Goal: Information Seeking & Learning: Learn about a topic

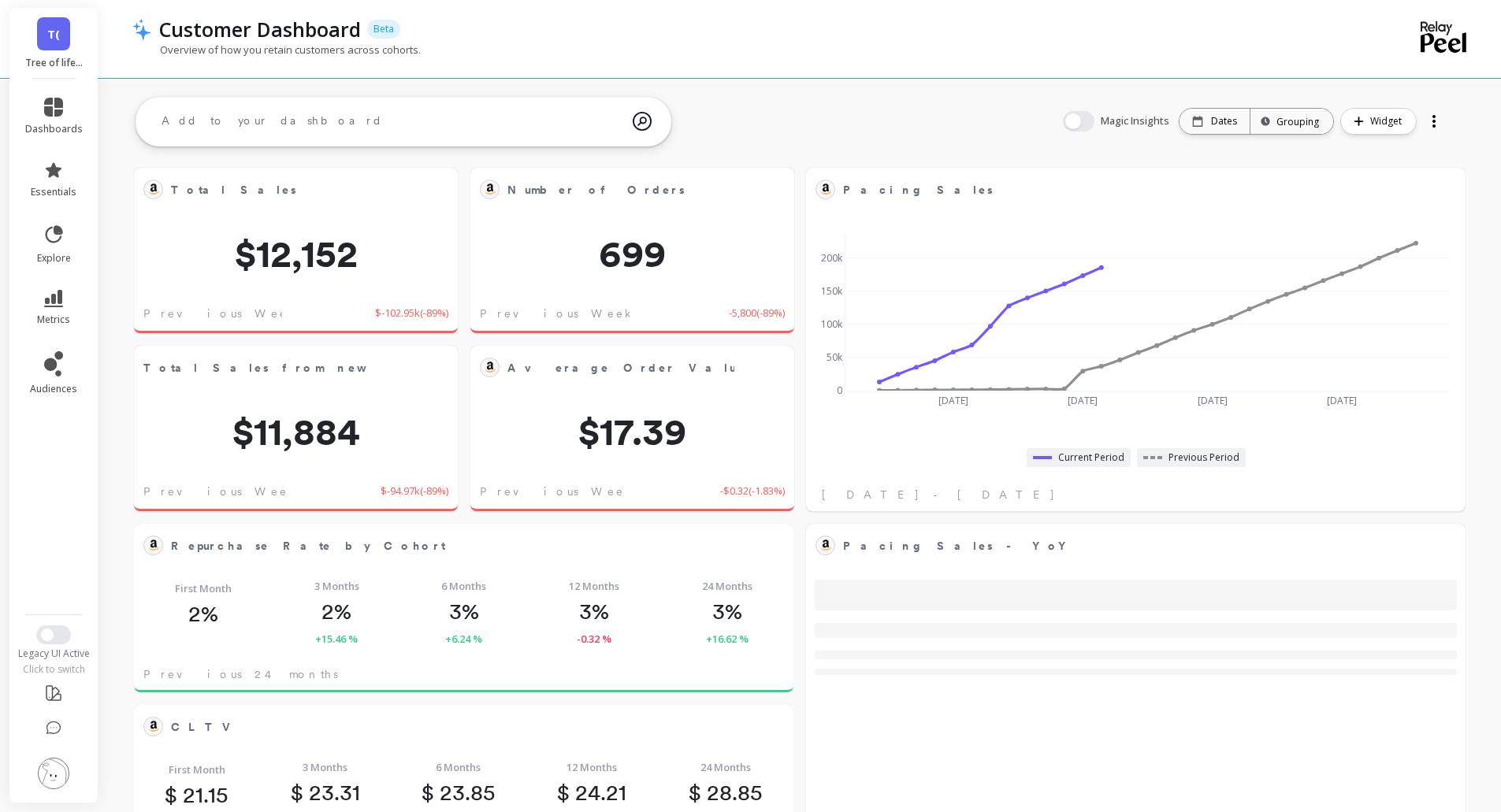
click at [46, 46] on link "T(" at bounding box center [54, 34] width 33 height 33
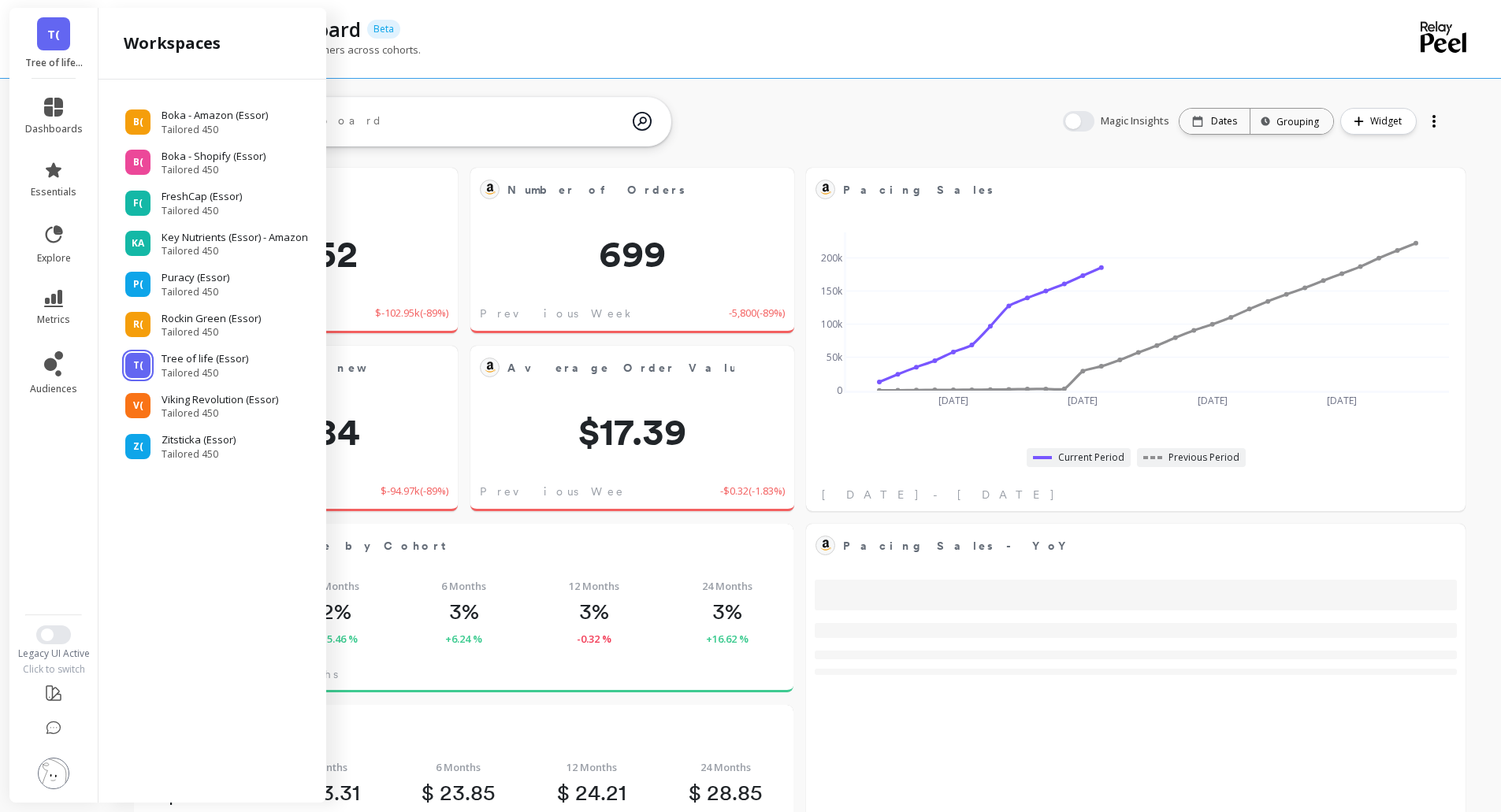
click at [70, 44] on div "T( Tree of life (Essor)" at bounding box center [54, 43] width 88 height 70
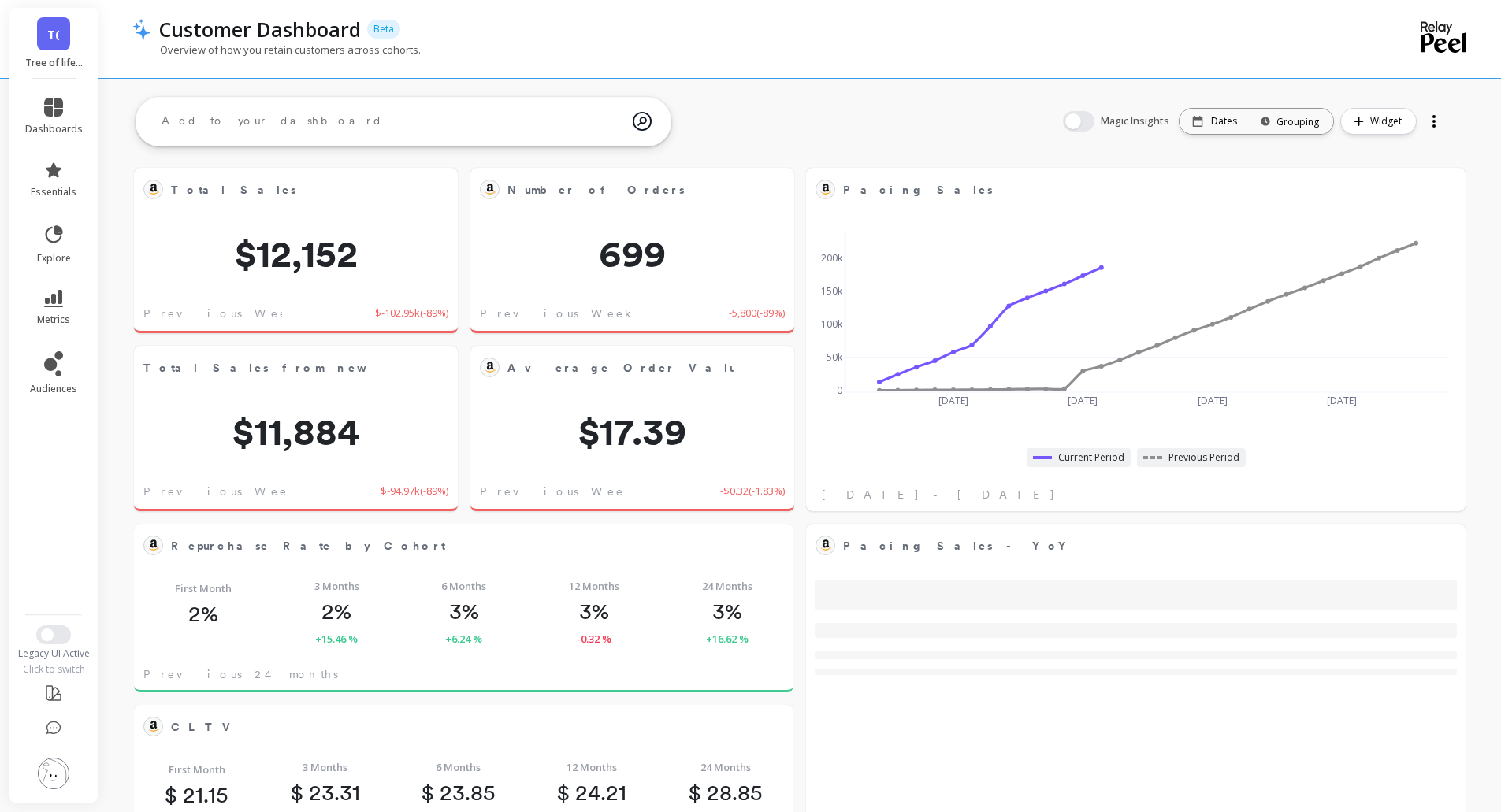
click at [59, 41] on span "T(" at bounding box center [53, 34] width 13 height 19
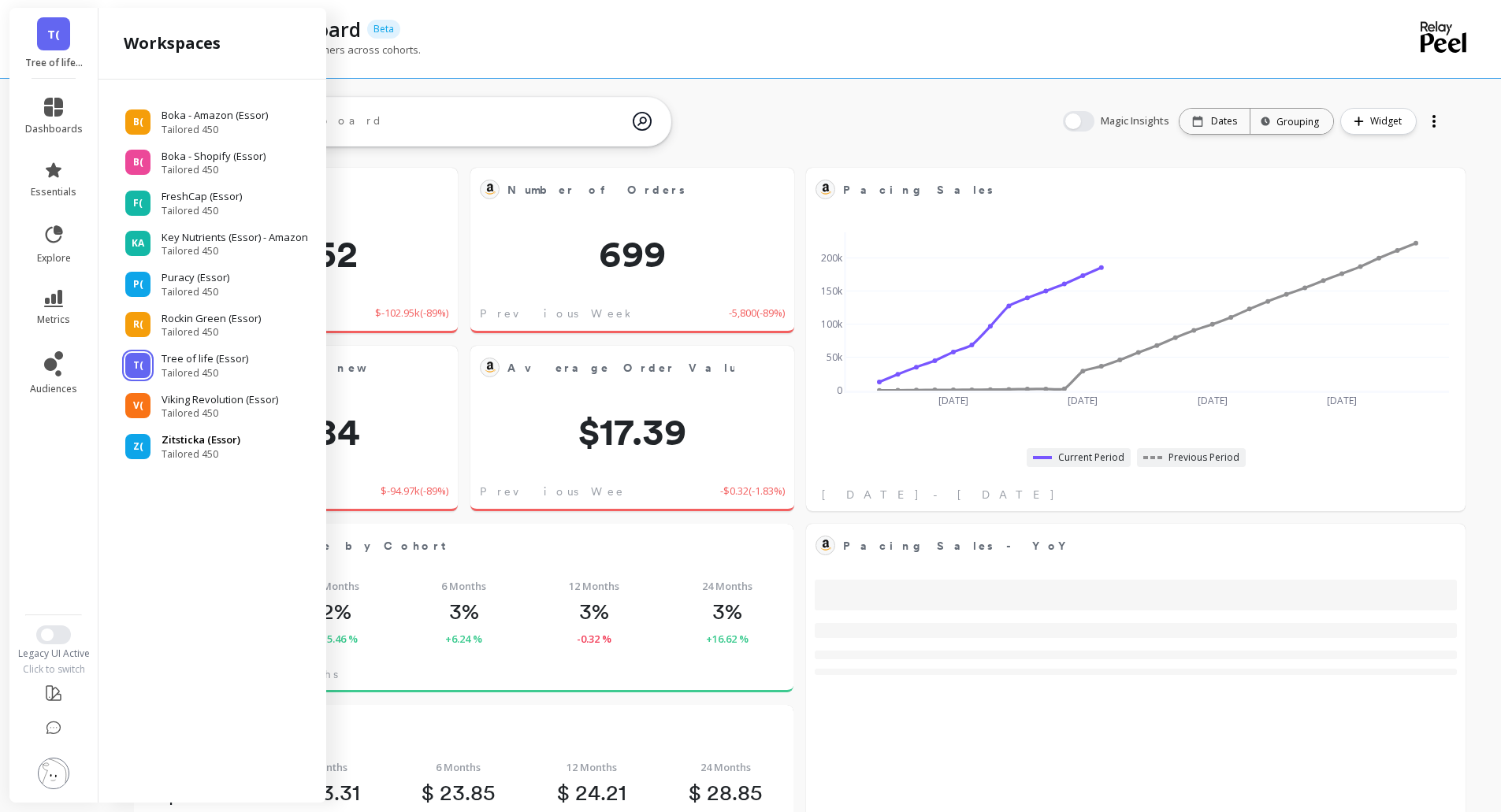
click at [197, 436] on p "Zitsticka (Essor)" at bounding box center [201, 440] width 79 height 16
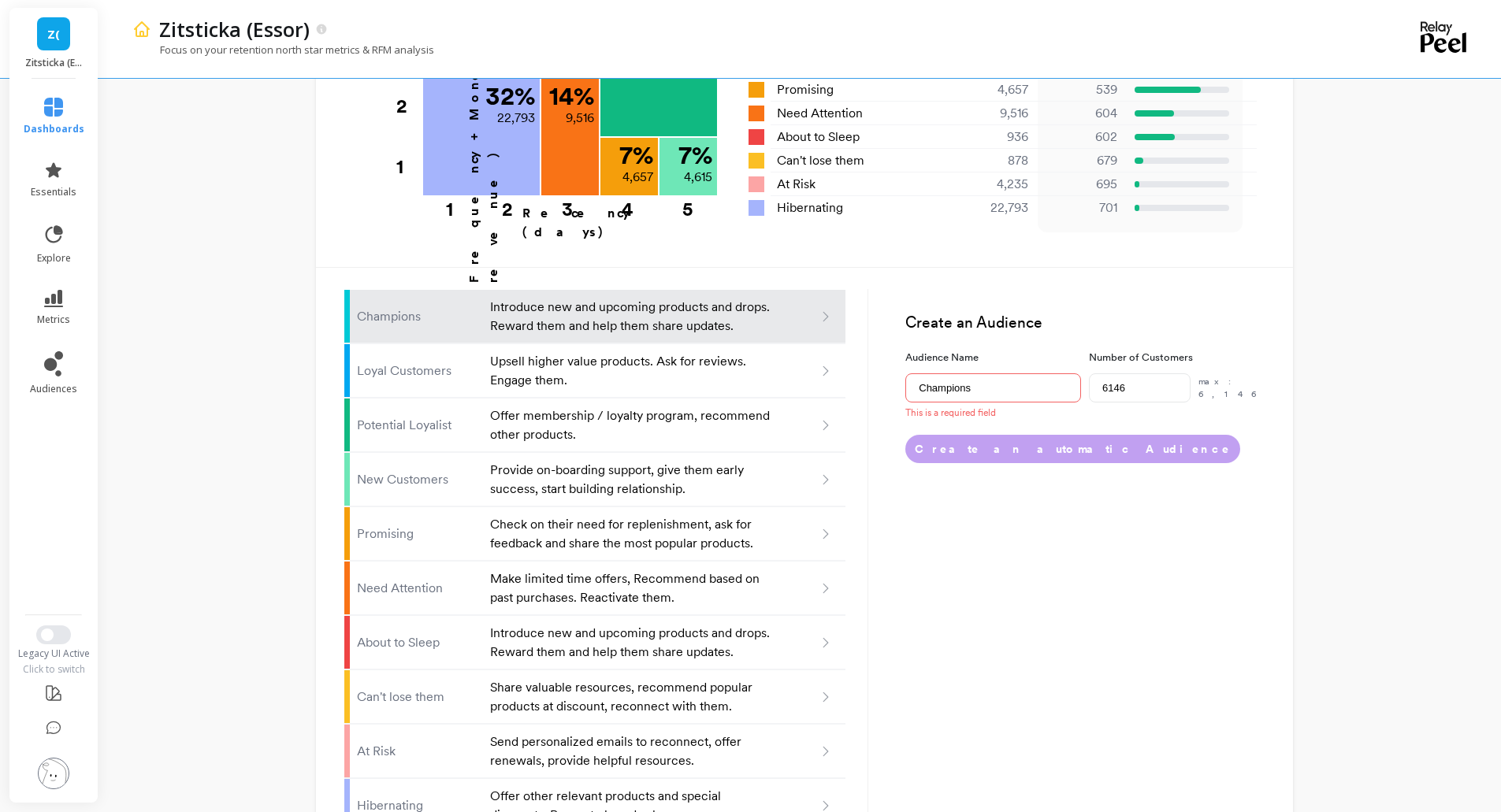
scroll to position [40, 0]
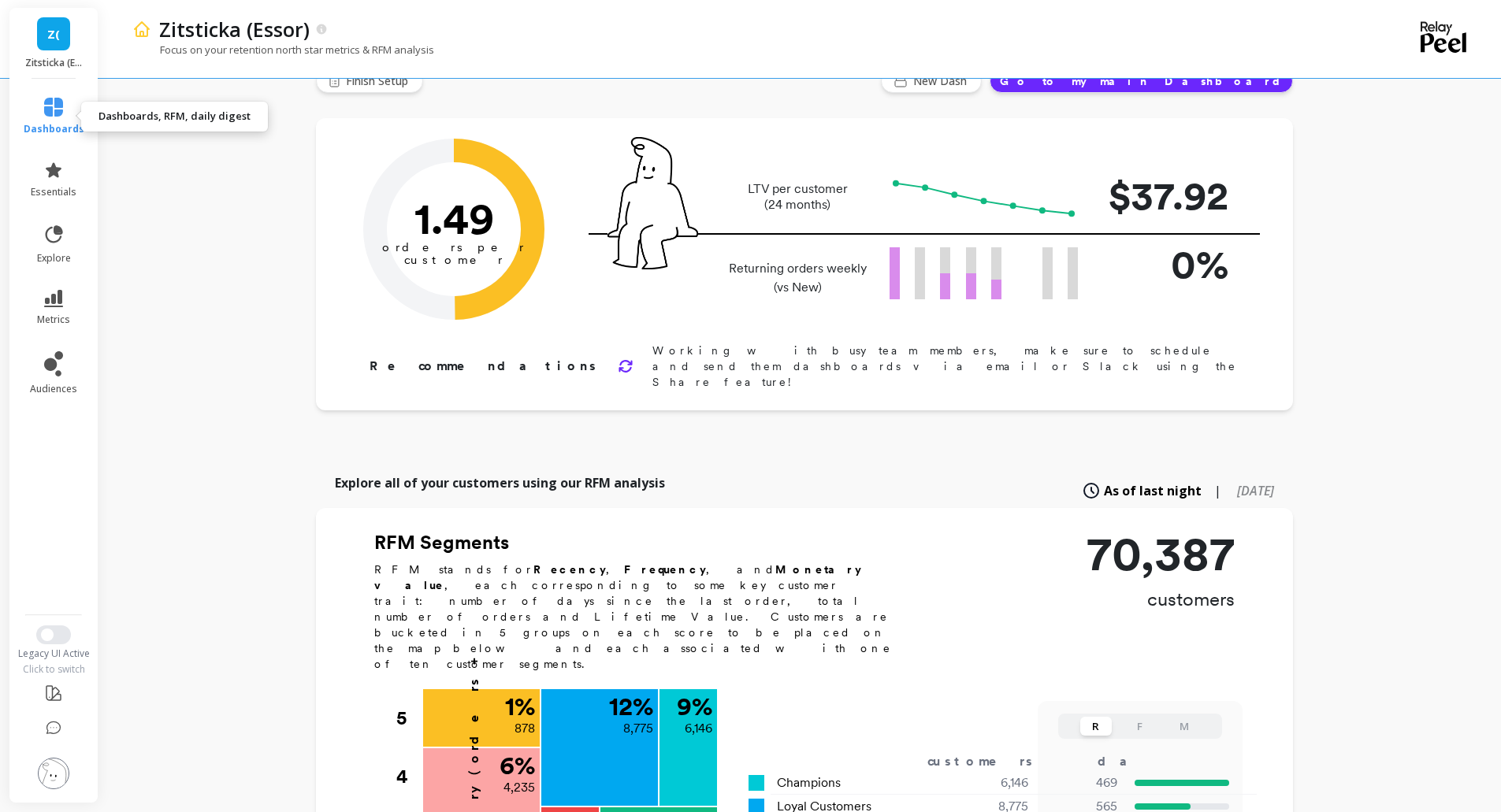
click at [52, 116] on link "dashboards" at bounding box center [54, 116] width 61 height 38
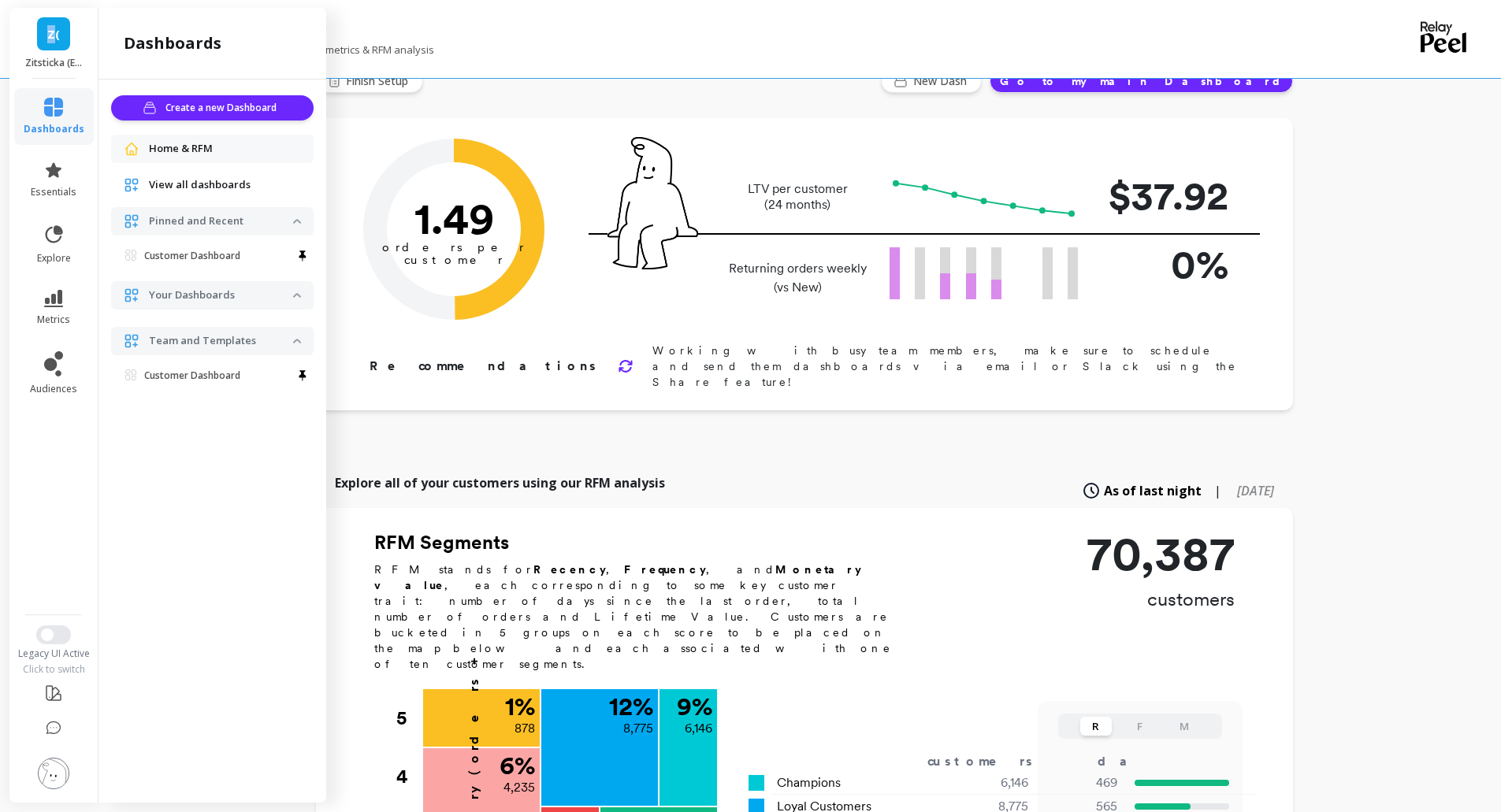
click at [52, 25] on span "Z(" at bounding box center [53, 34] width 13 height 19
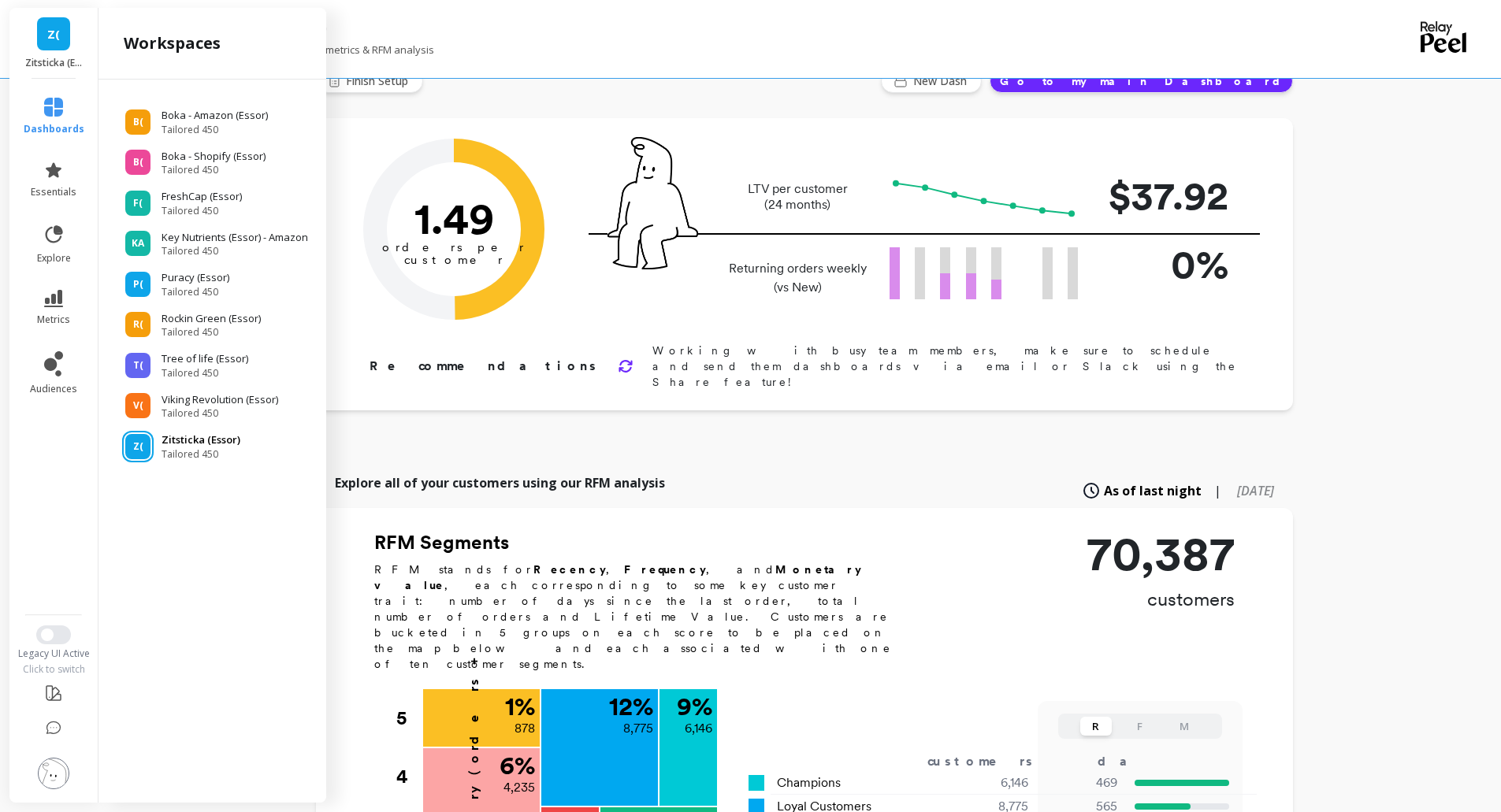
click at [195, 449] on span "Tailored 450" at bounding box center [201, 454] width 79 height 13
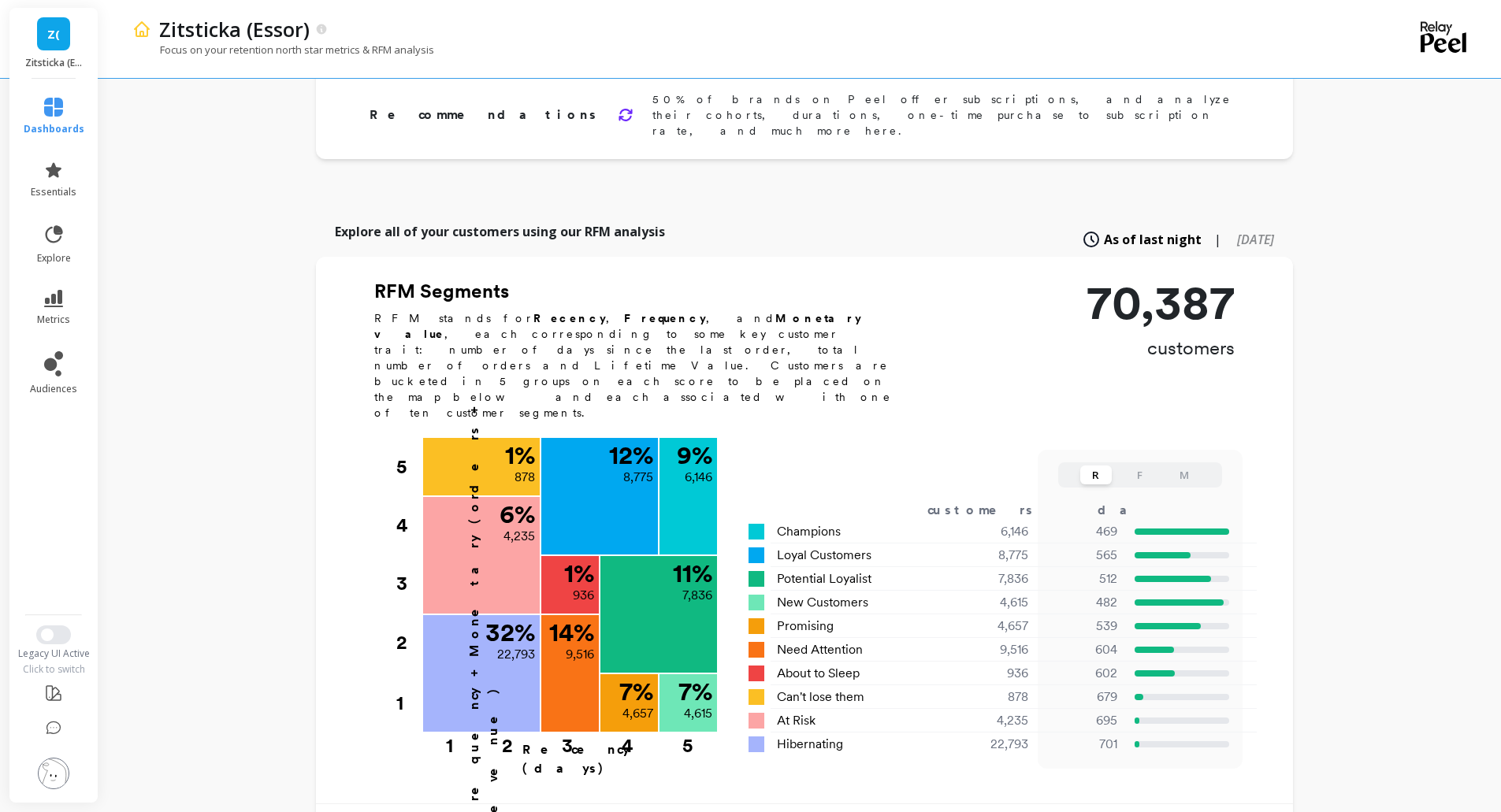
scroll to position [131, 0]
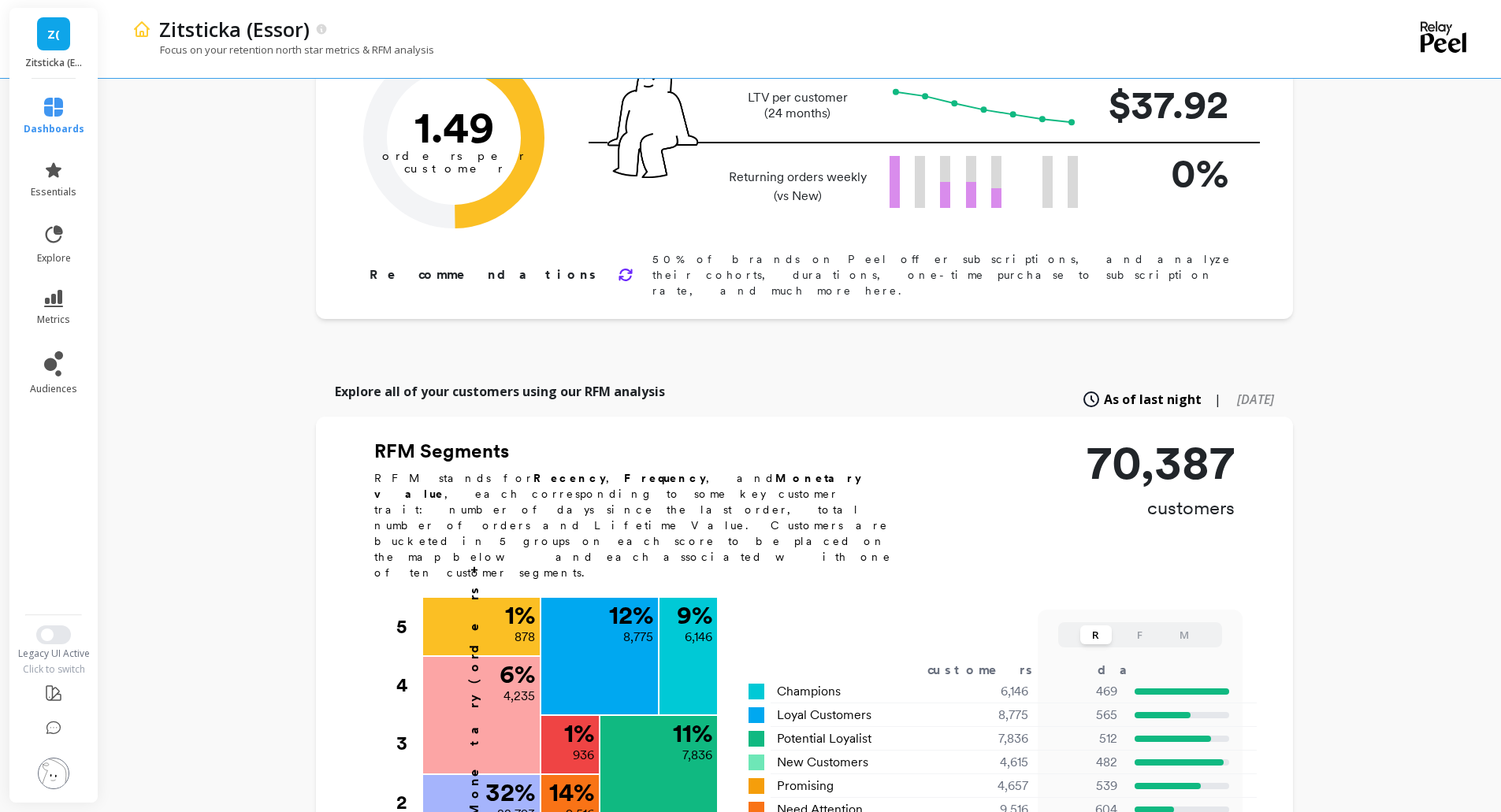
click at [1422, 47] on icon at bounding box center [1443, 42] width 46 height 21
click at [1430, 38] on icon at bounding box center [1443, 37] width 46 height 31
click at [60, 176] on icon at bounding box center [53, 169] width 19 height 19
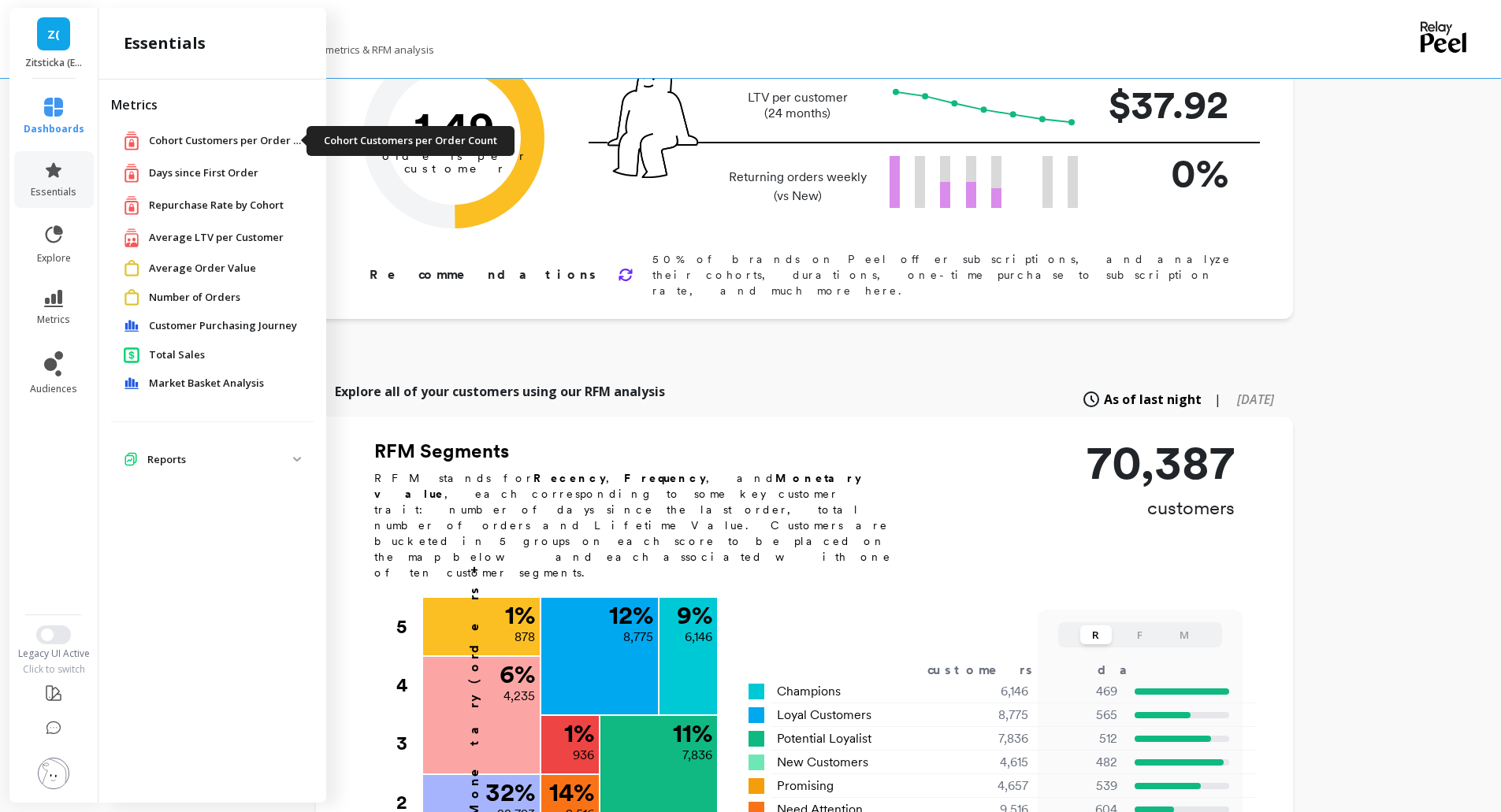
click at [225, 136] on span "Cohort Customers per Order Count" at bounding box center [227, 141] width 158 height 16
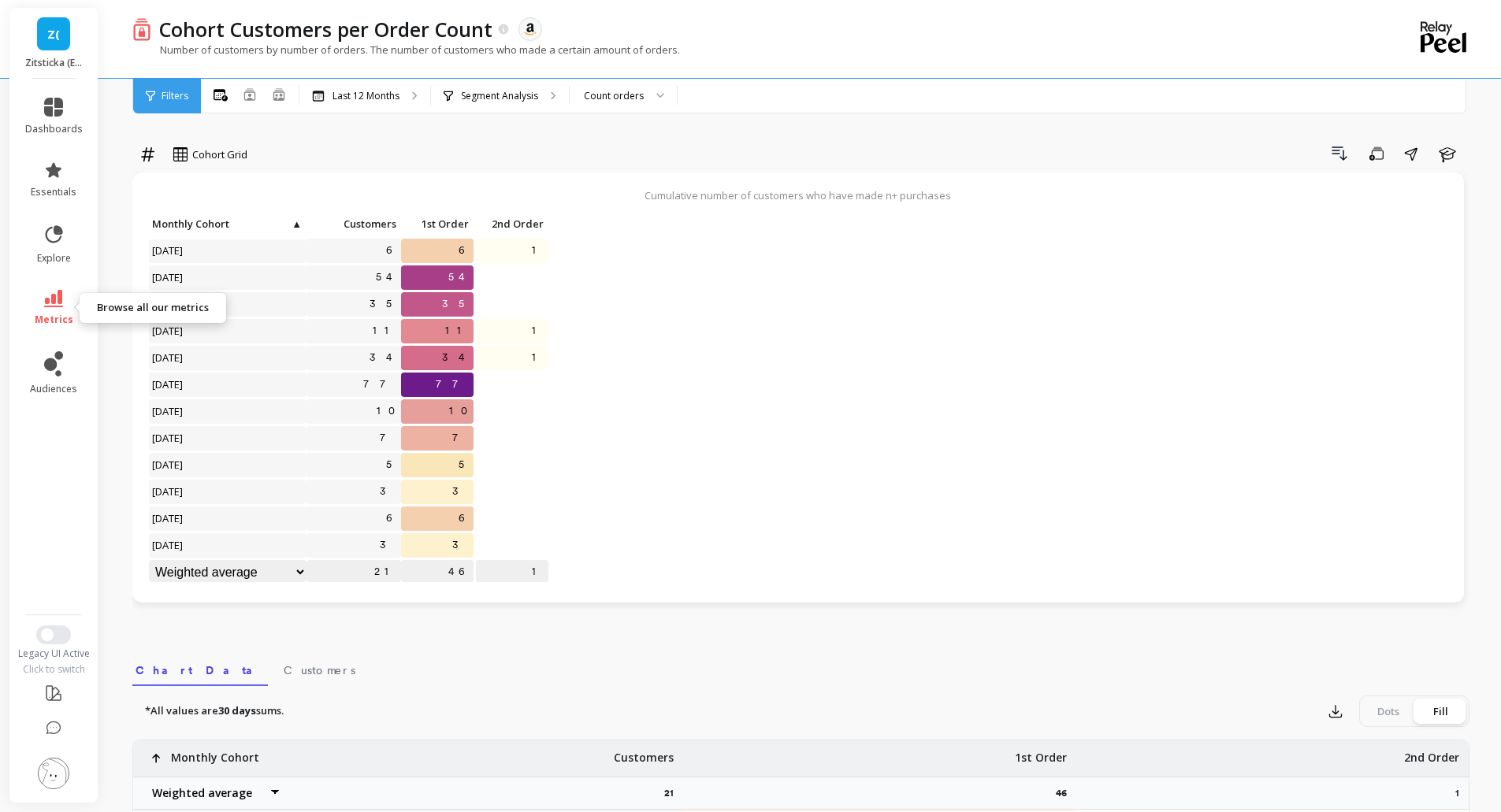
click at [59, 309] on link "metrics" at bounding box center [54, 307] width 58 height 36
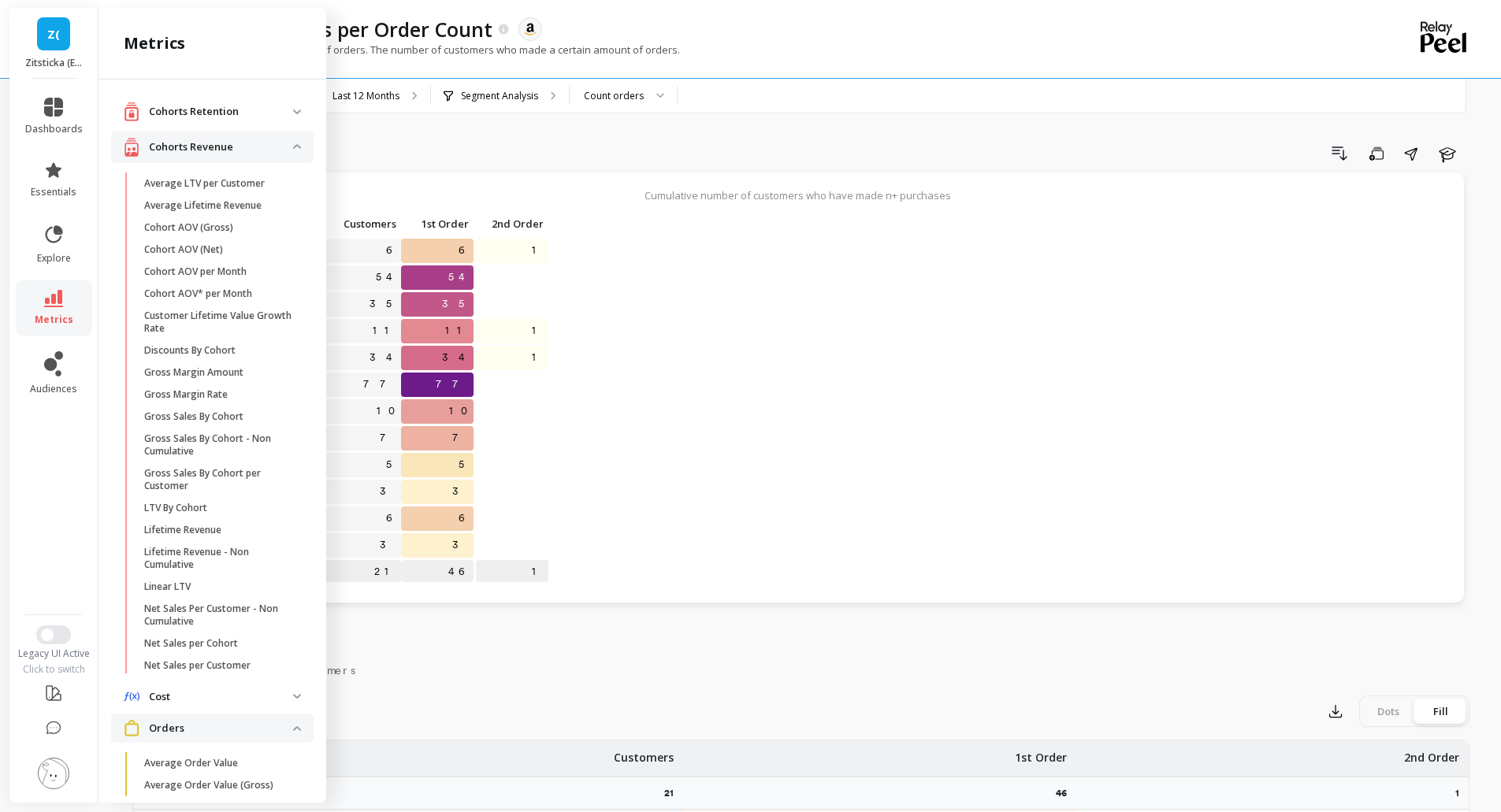
click at [745, 67] on div "Number of customers by number of orders. The number of customers who made a cer…" at bounding box center [736, 57] width 1208 height 30
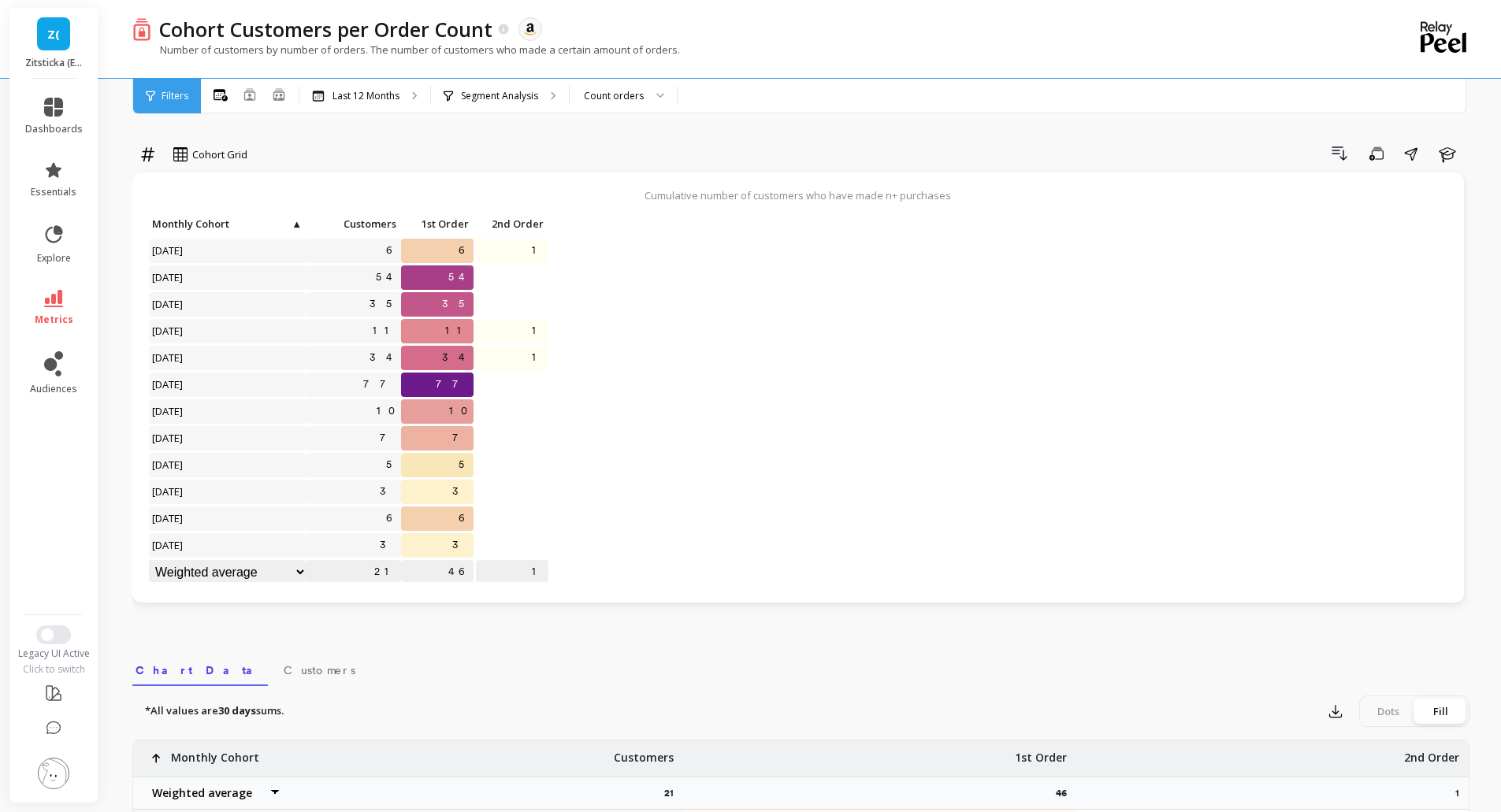
click at [63, 46] on link "Z(" at bounding box center [54, 34] width 33 height 33
click at [778, 45] on div "Number of customers by number of orders. The number of customers who made a cer…" at bounding box center [736, 57] width 1208 height 30
click at [44, 109] on icon at bounding box center [53, 107] width 19 height 19
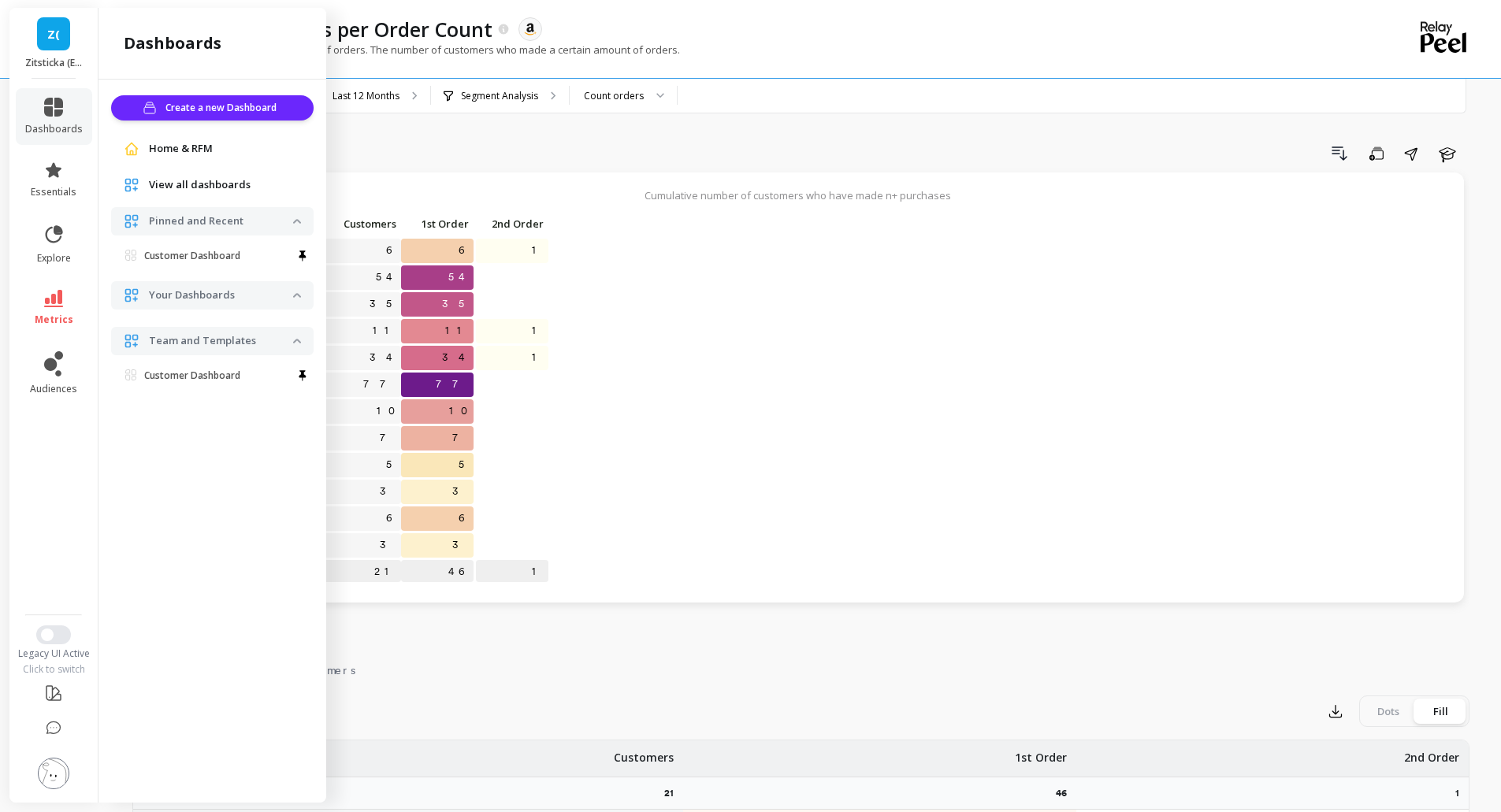
click at [183, 146] on span "Home & RFM" at bounding box center [180, 149] width 64 height 16
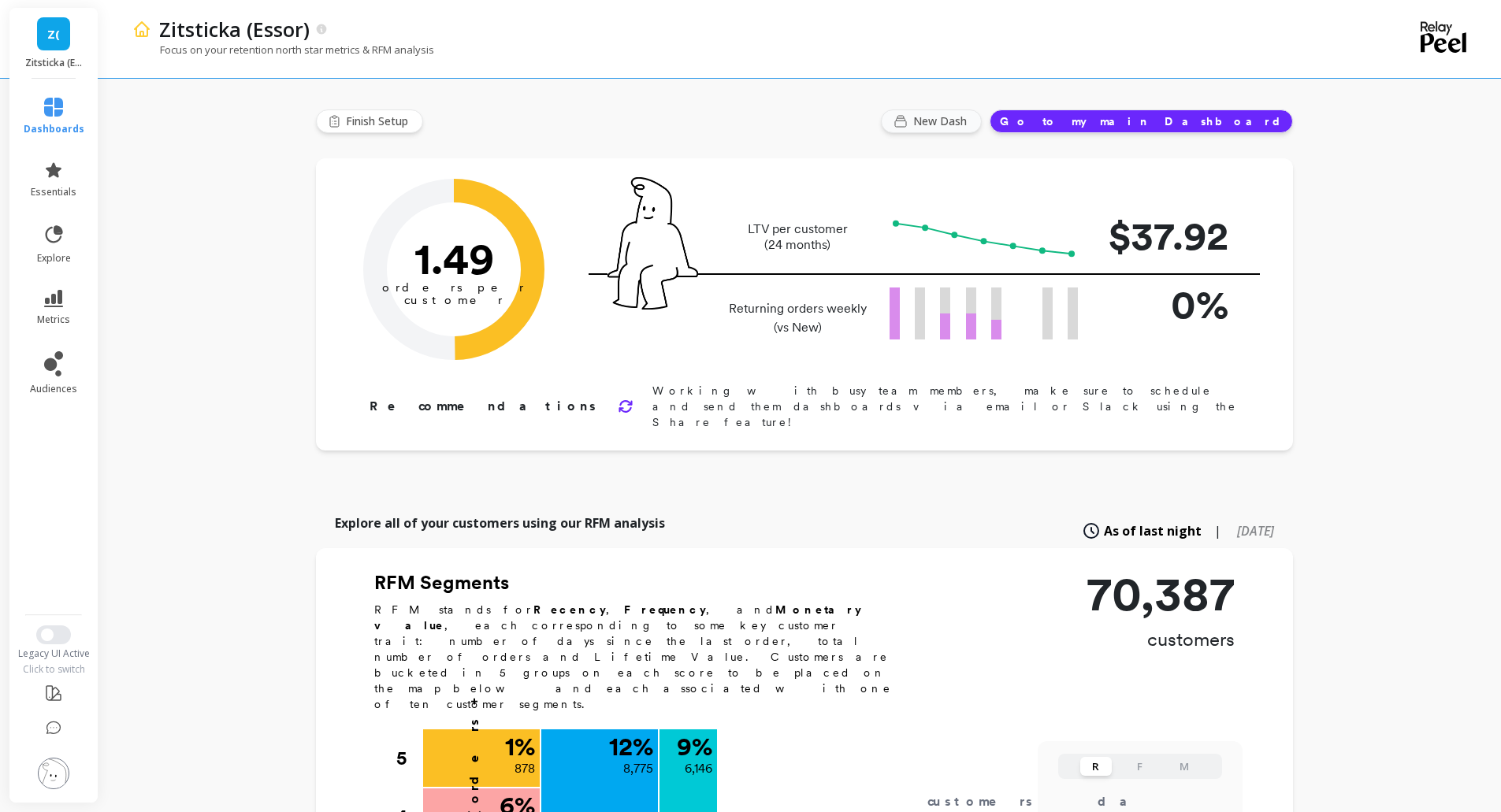
click at [907, 123] on icon "button" at bounding box center [900, 121] width 13 height 13
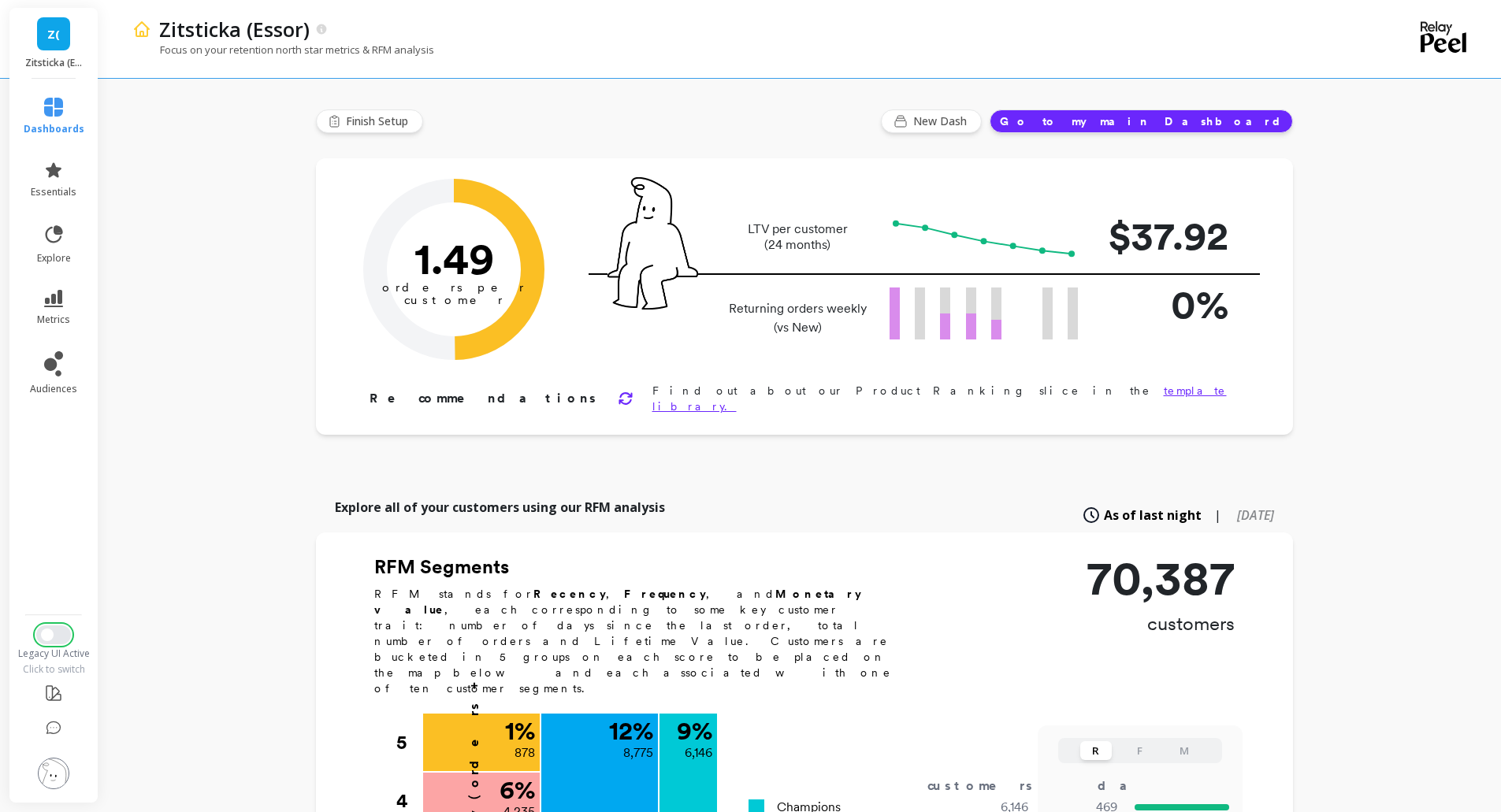
click at [47, 630] on span "Switch to New UI" at bounding box center [47, 635] width 13 height 13
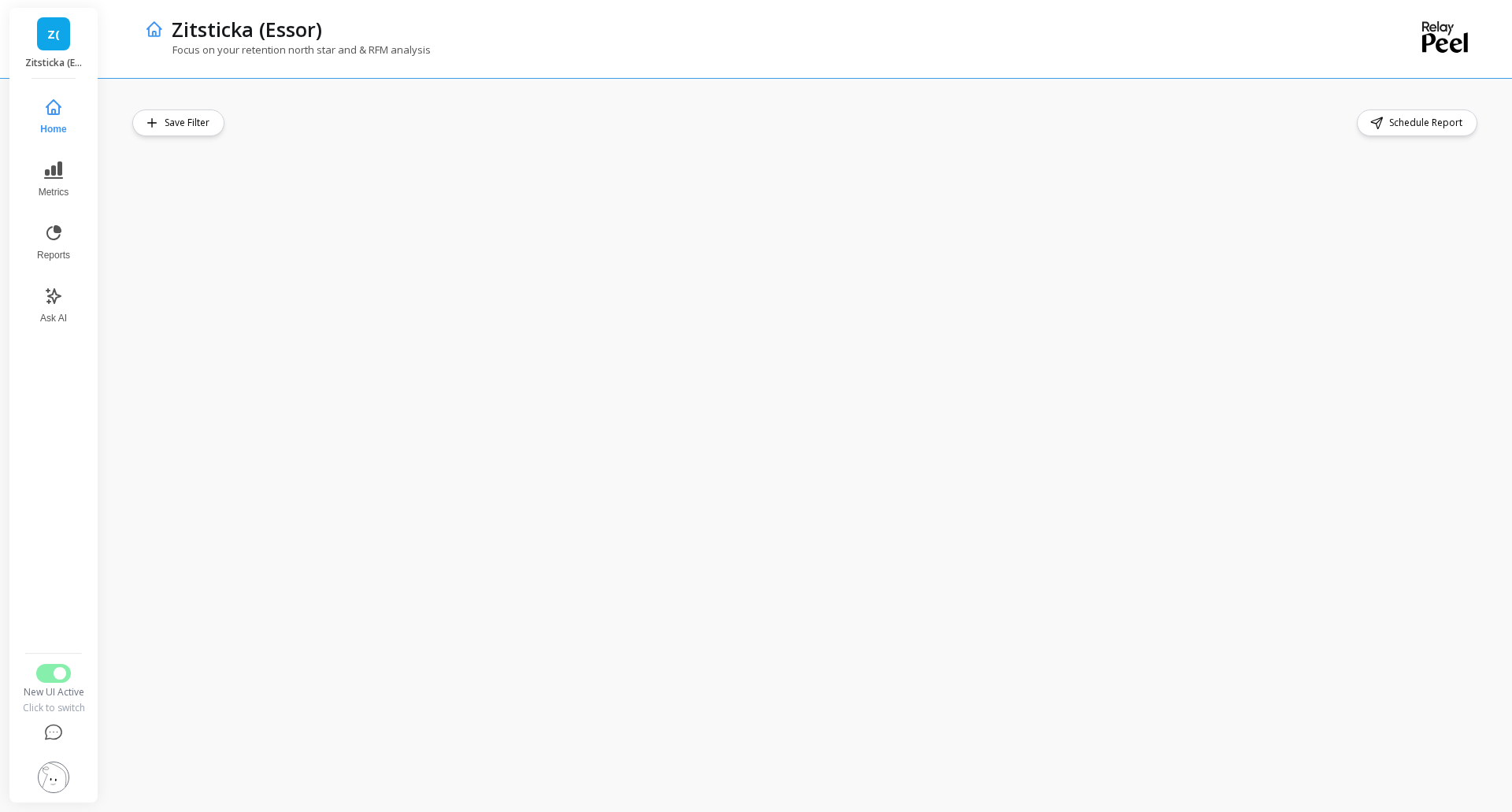
click at [55, 38] on span "Z(" at bounding box center [53, 34] width 13 height 19
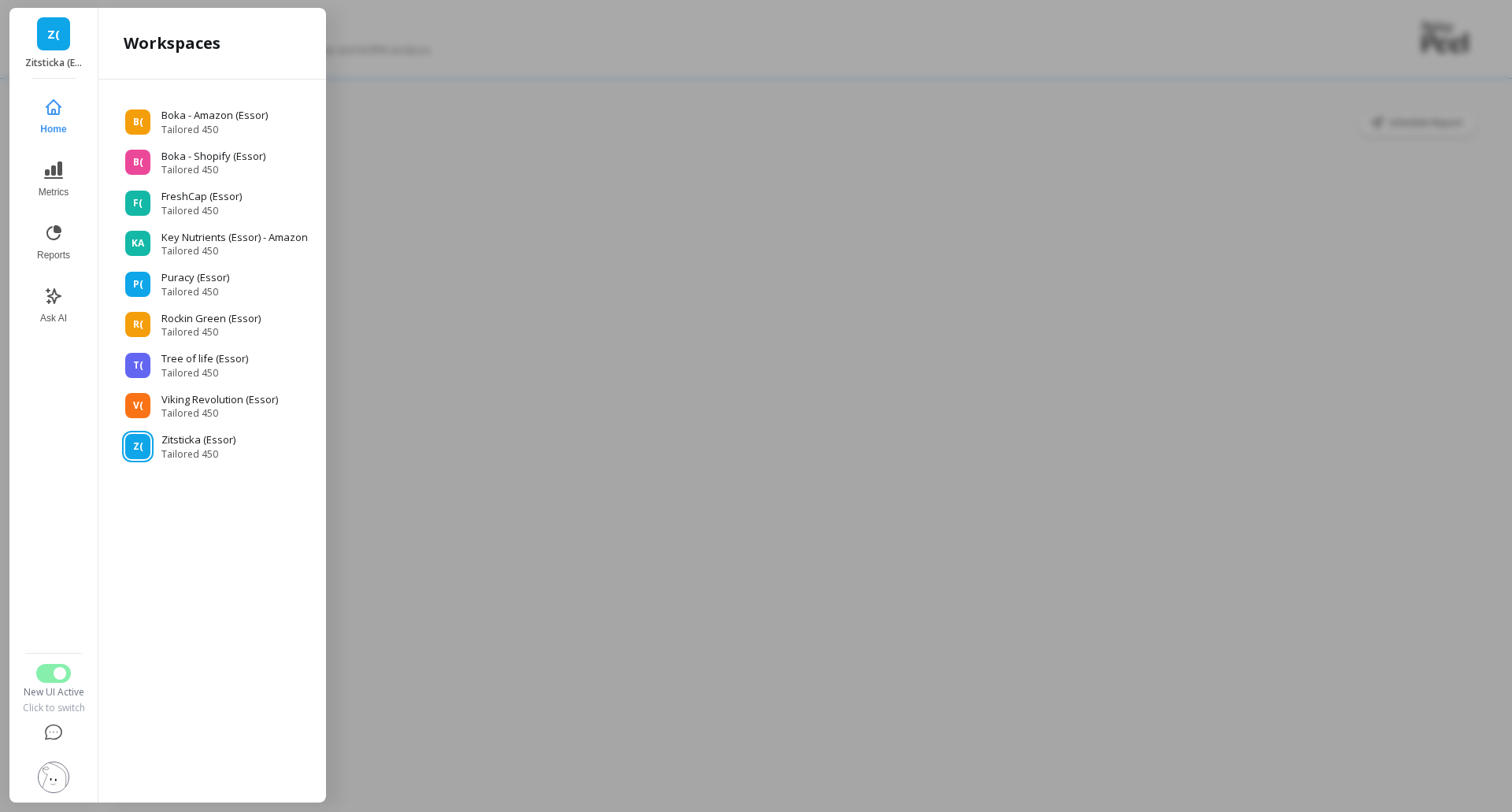
click at [55, 38] on span "Z(" at bounding box center [53, 34] width 13 height 19
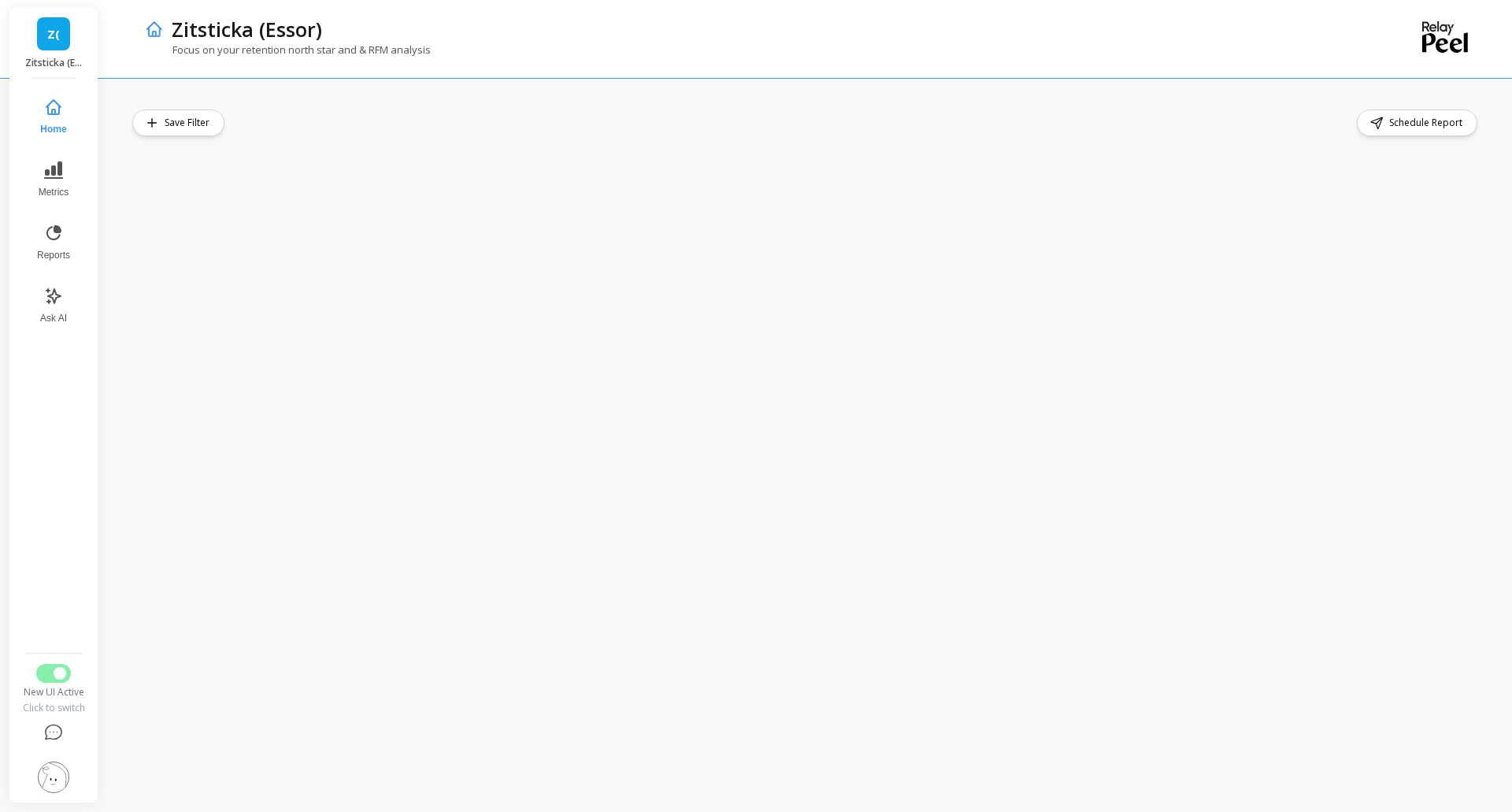
click at [51, 34] on span "Z(" at bounding box center [53, 34] width 13 height 19
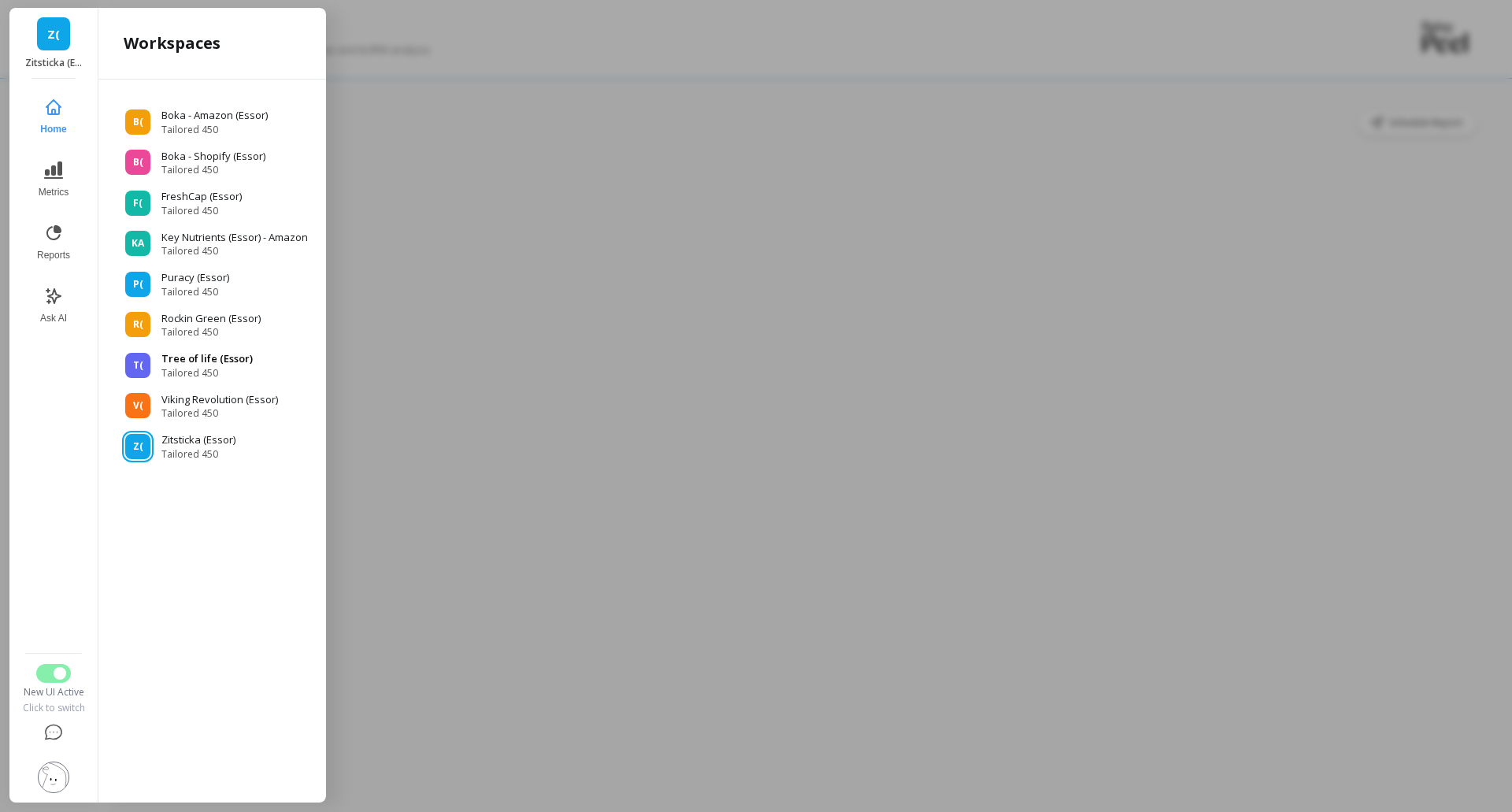
click at [236, 373] on span "Tailored 450" at bounding box center [206, 373] width 91 height 13
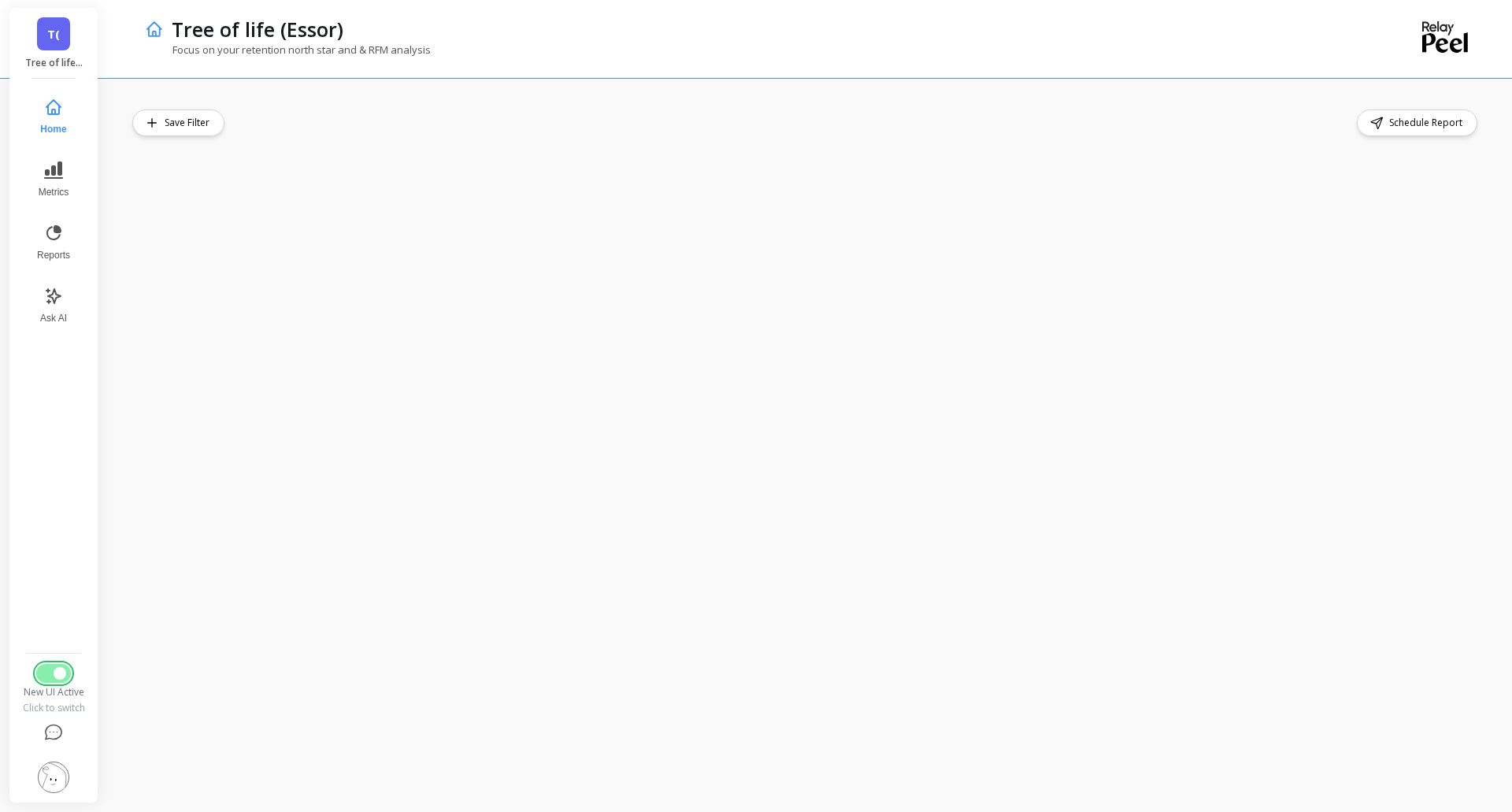
click at [63, 671] on span "Switch to Legacy UI" at bounding box center [60, 673] width 13 height 13
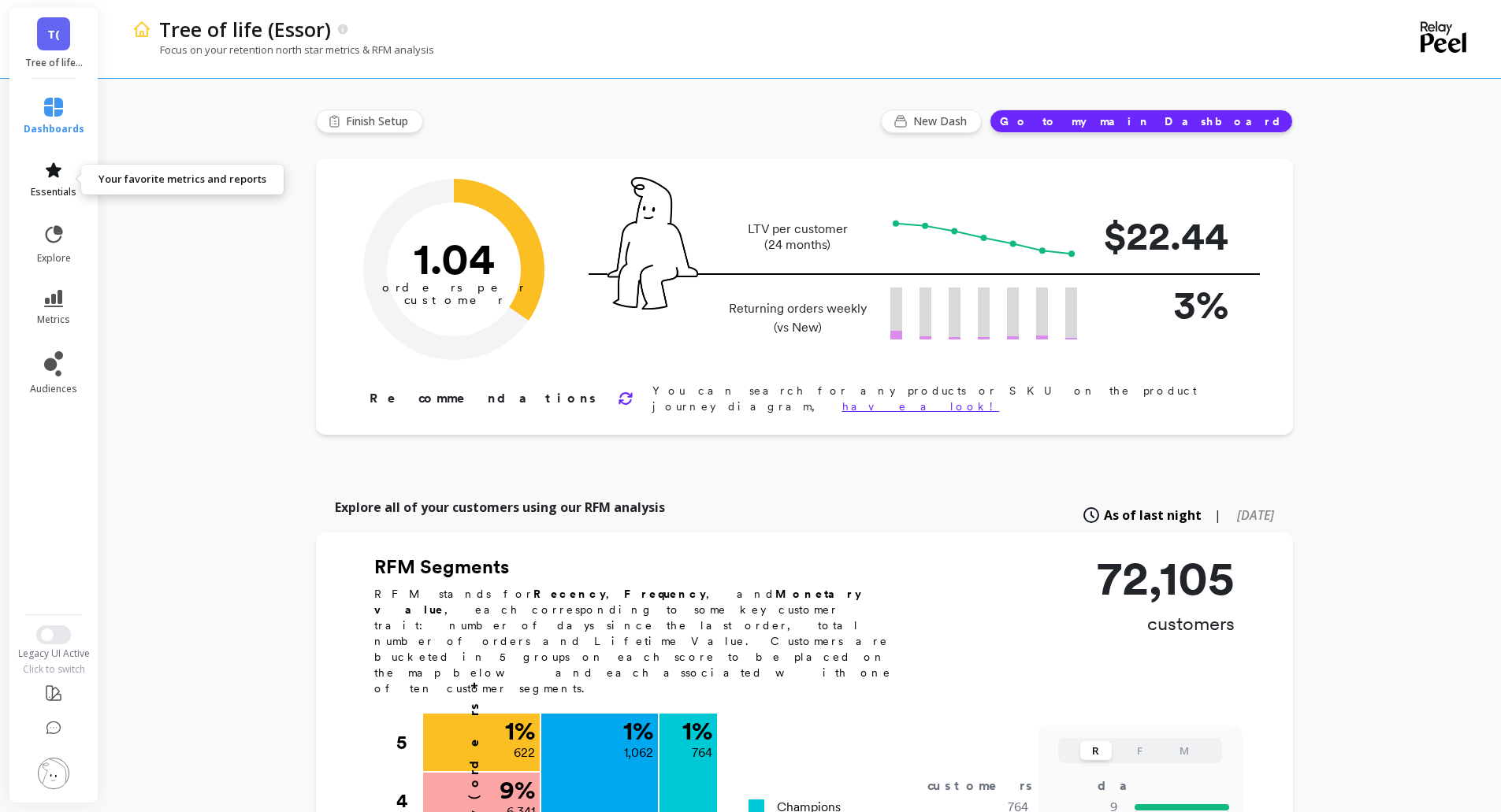
click at [43, 191] on span "essentials" at bounding box center [53, 192] width 46 height 13
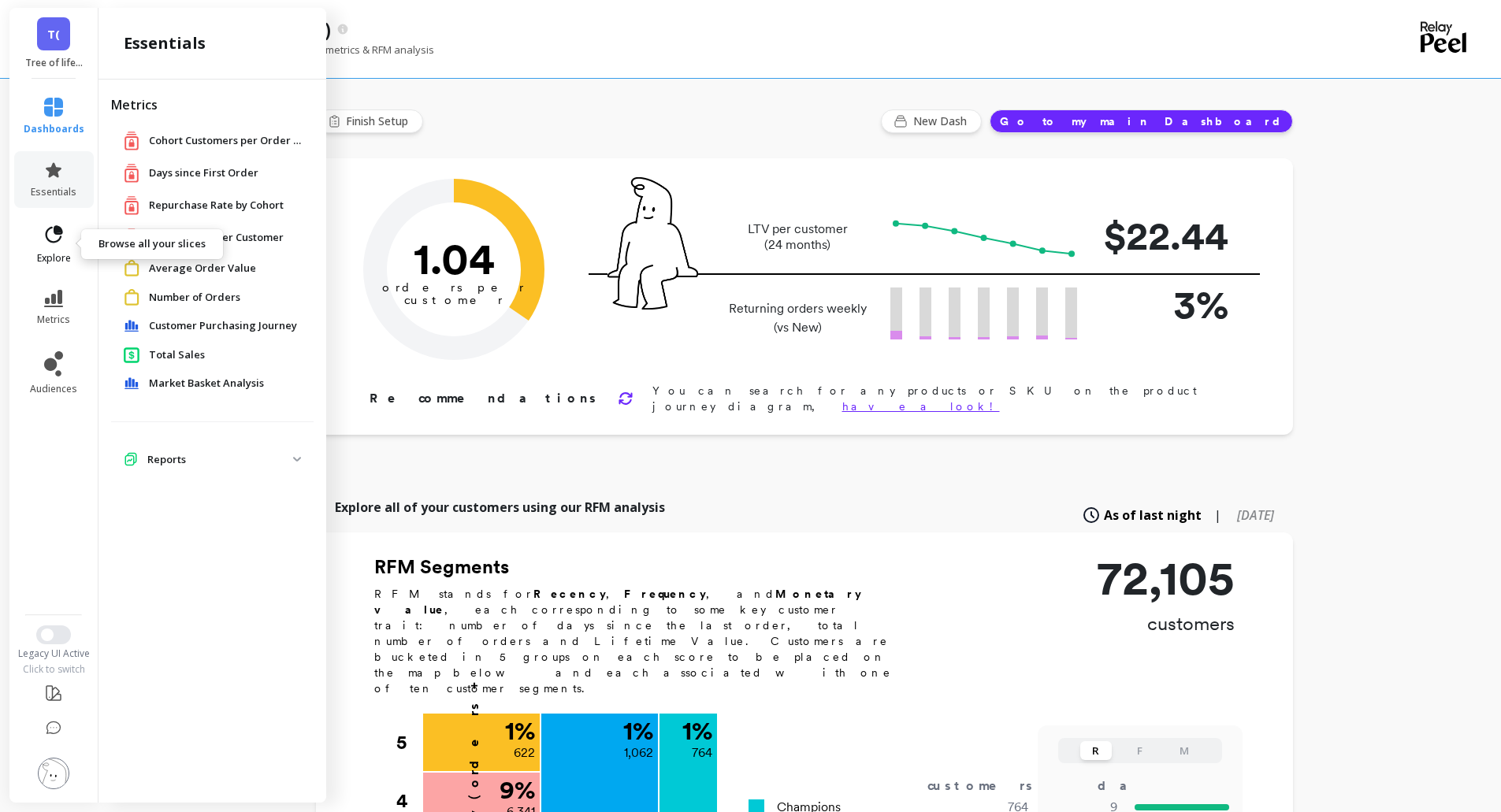
click at [68, 237] on link "explore" at bounding box center [54, 245] width 61 height 41
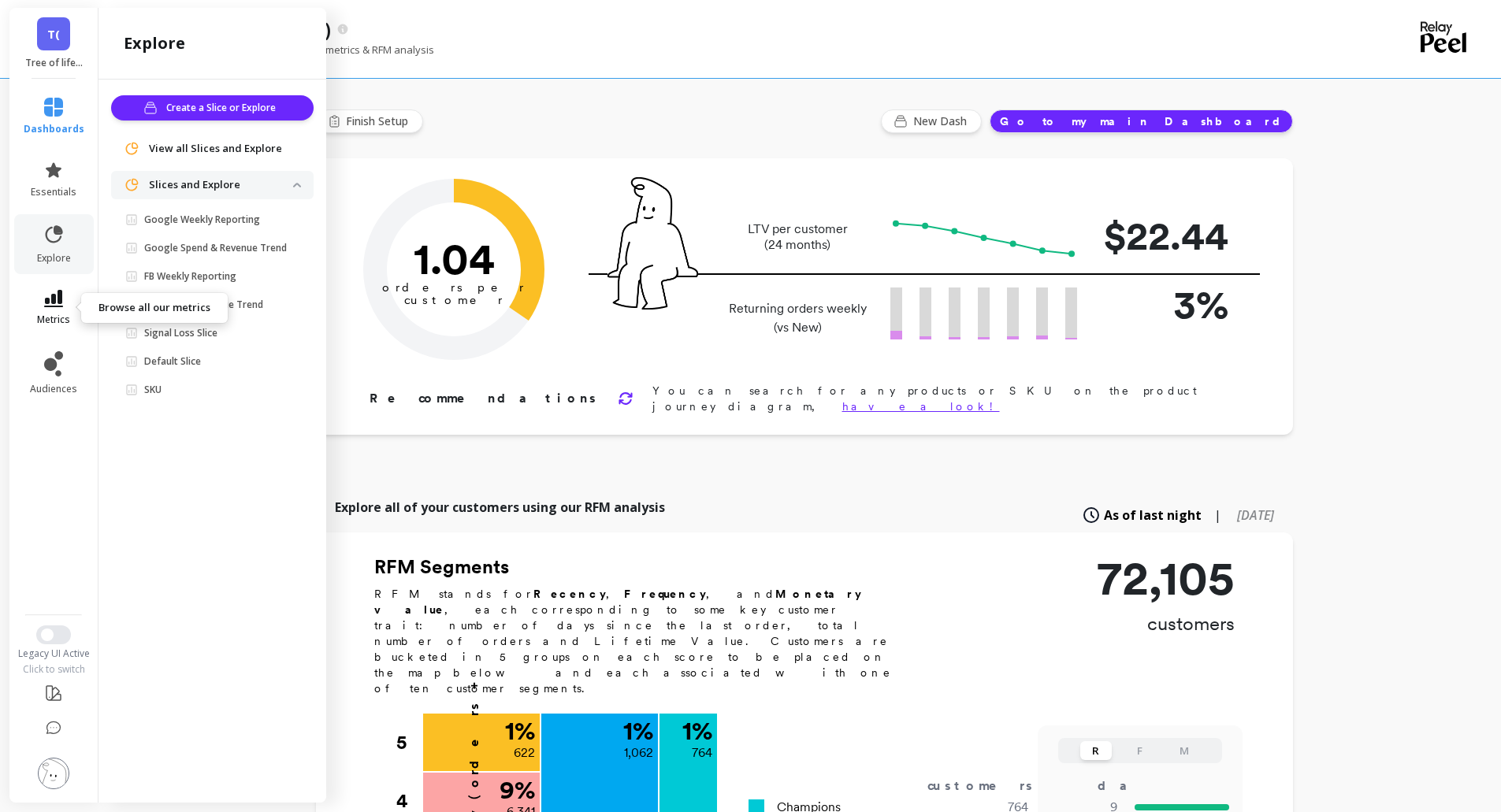
click at [60, 294] on icon at bounding box center [53, 298] width 19 height 18
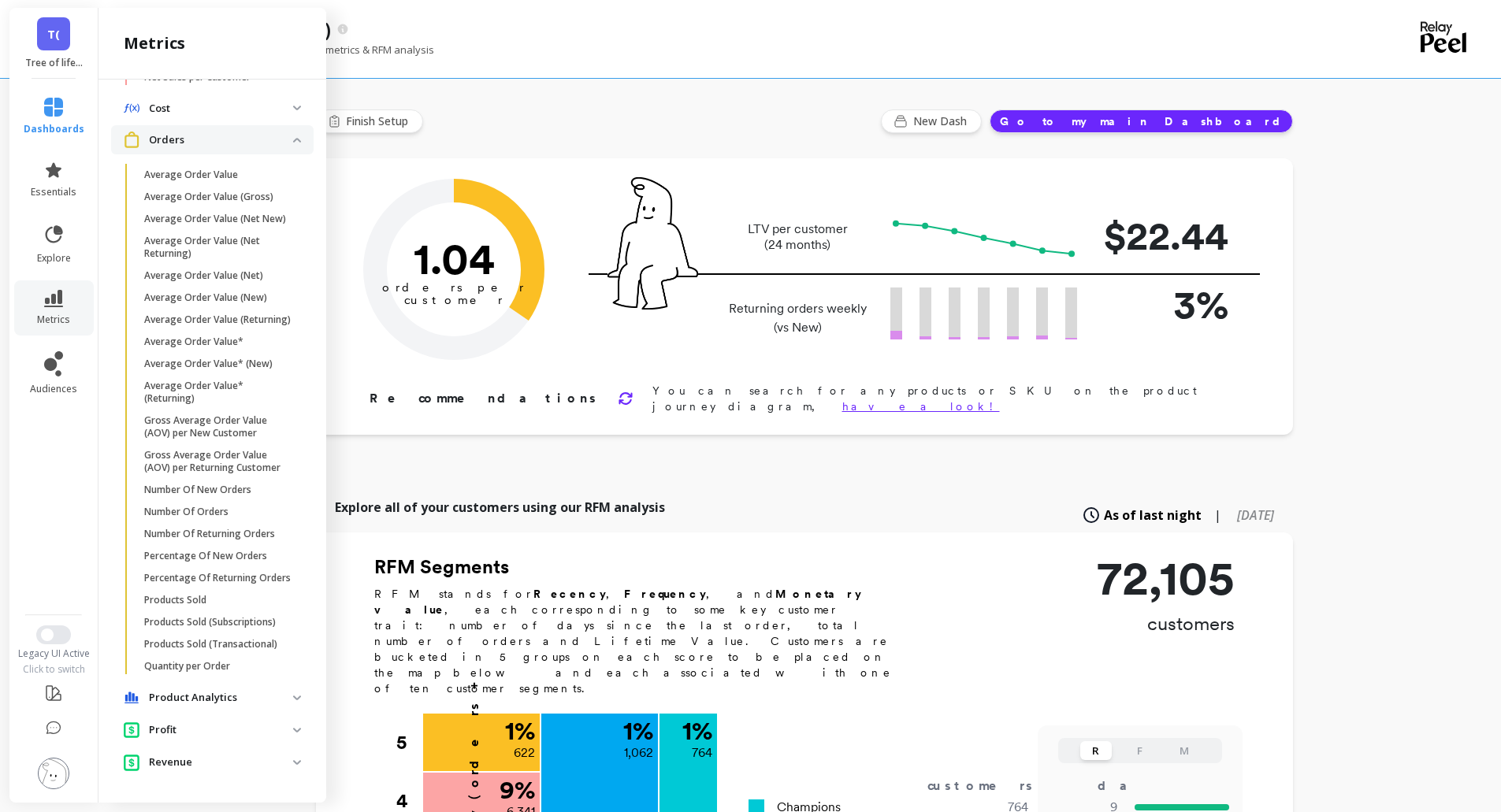
scroll to position [626, 0]
click at [236, 483] on p "Number Of New Orders" at bounding box center [198, 489] width 108 height 13
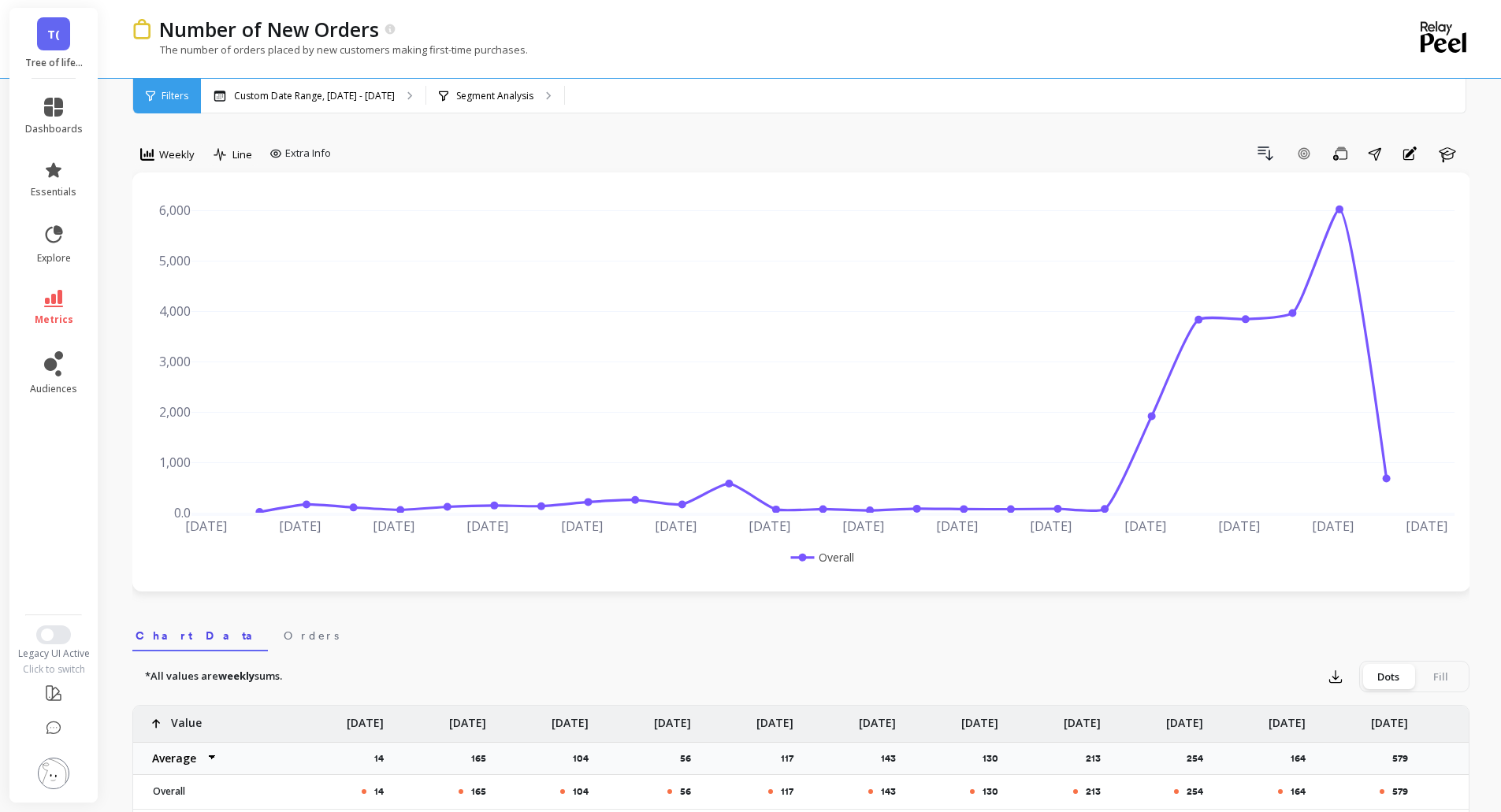
click at [51, 38] on span "T(" at bounding box center [53, 34] width 13 height 19
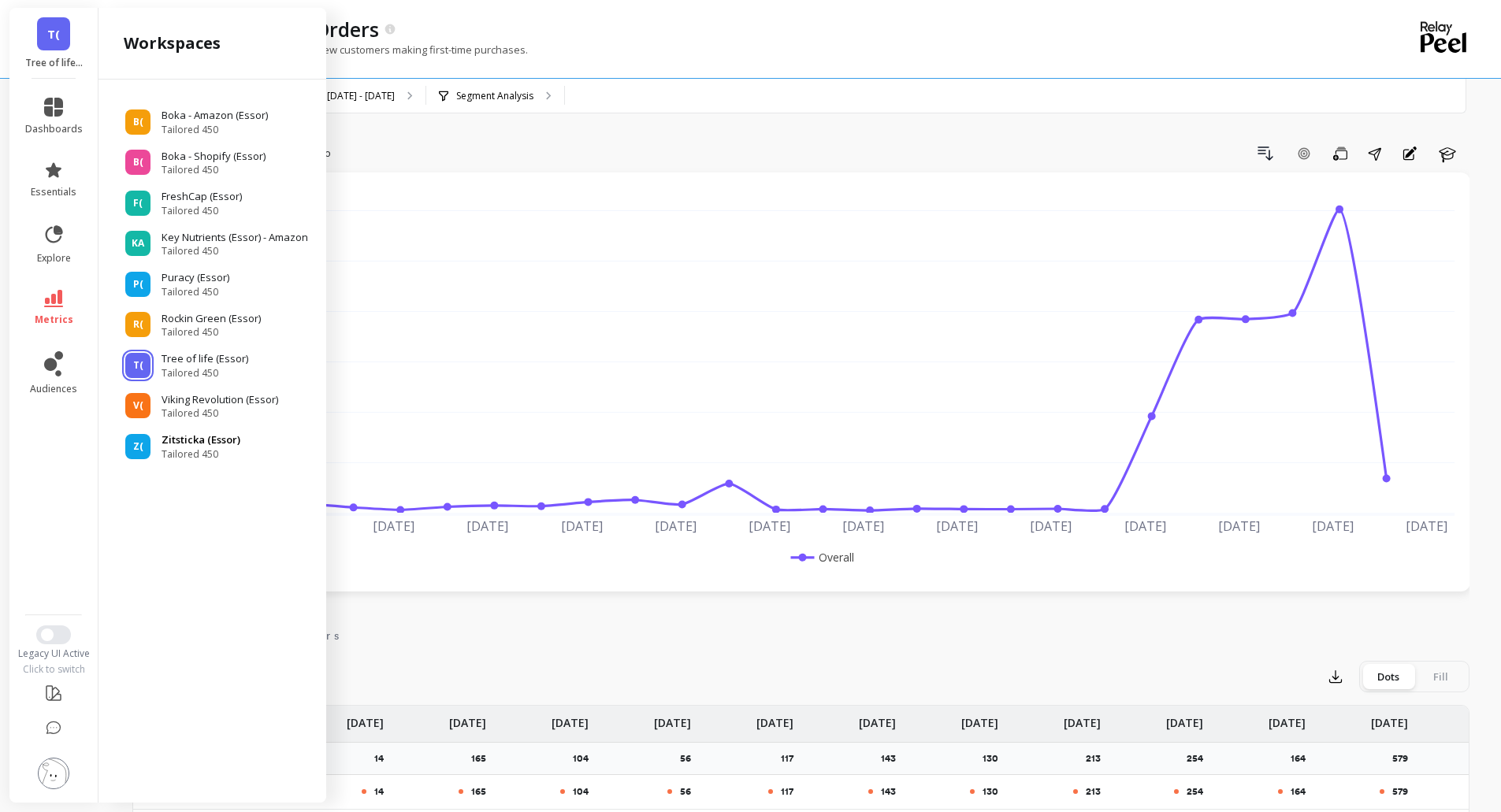
click at [205, 457] on span "Tailored 450" at bounding box center [201, 454] width 79 height 13
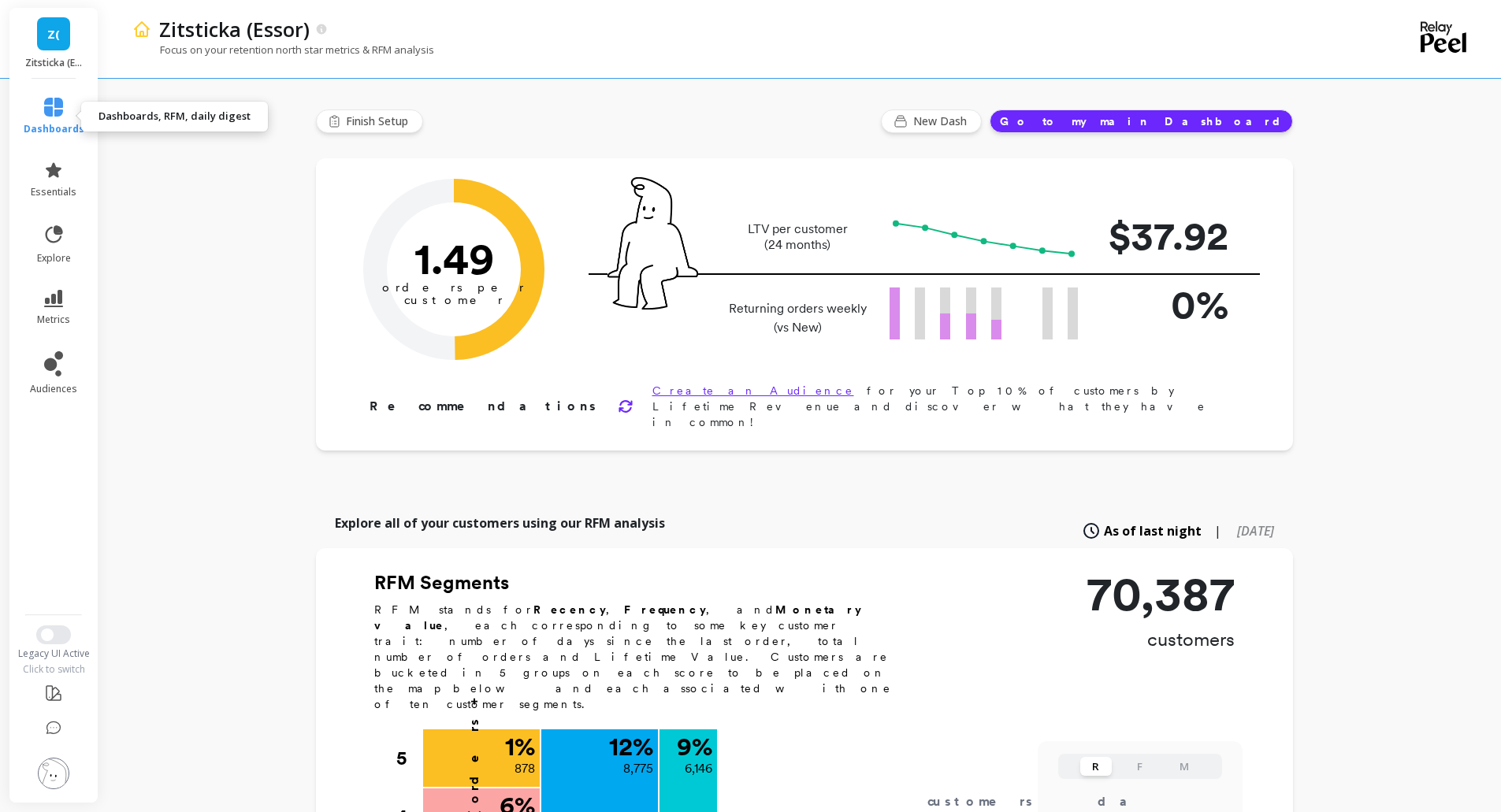
click at [55, 103] on icon at bounding box center [53, 107] width 19 height 19
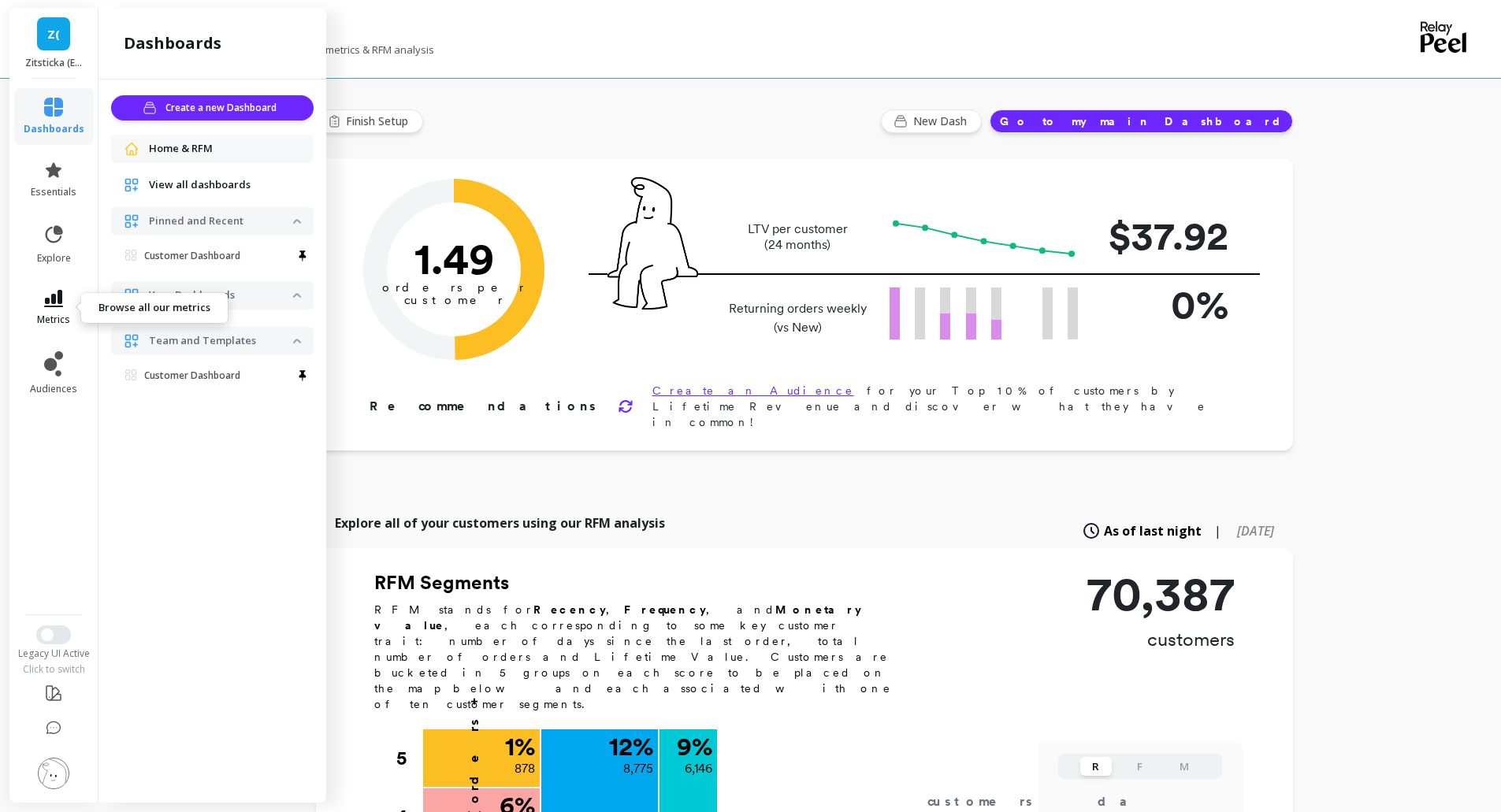
click at [50, 307] on link "metrics" at bounding box center [54, 307] width 61 height 36
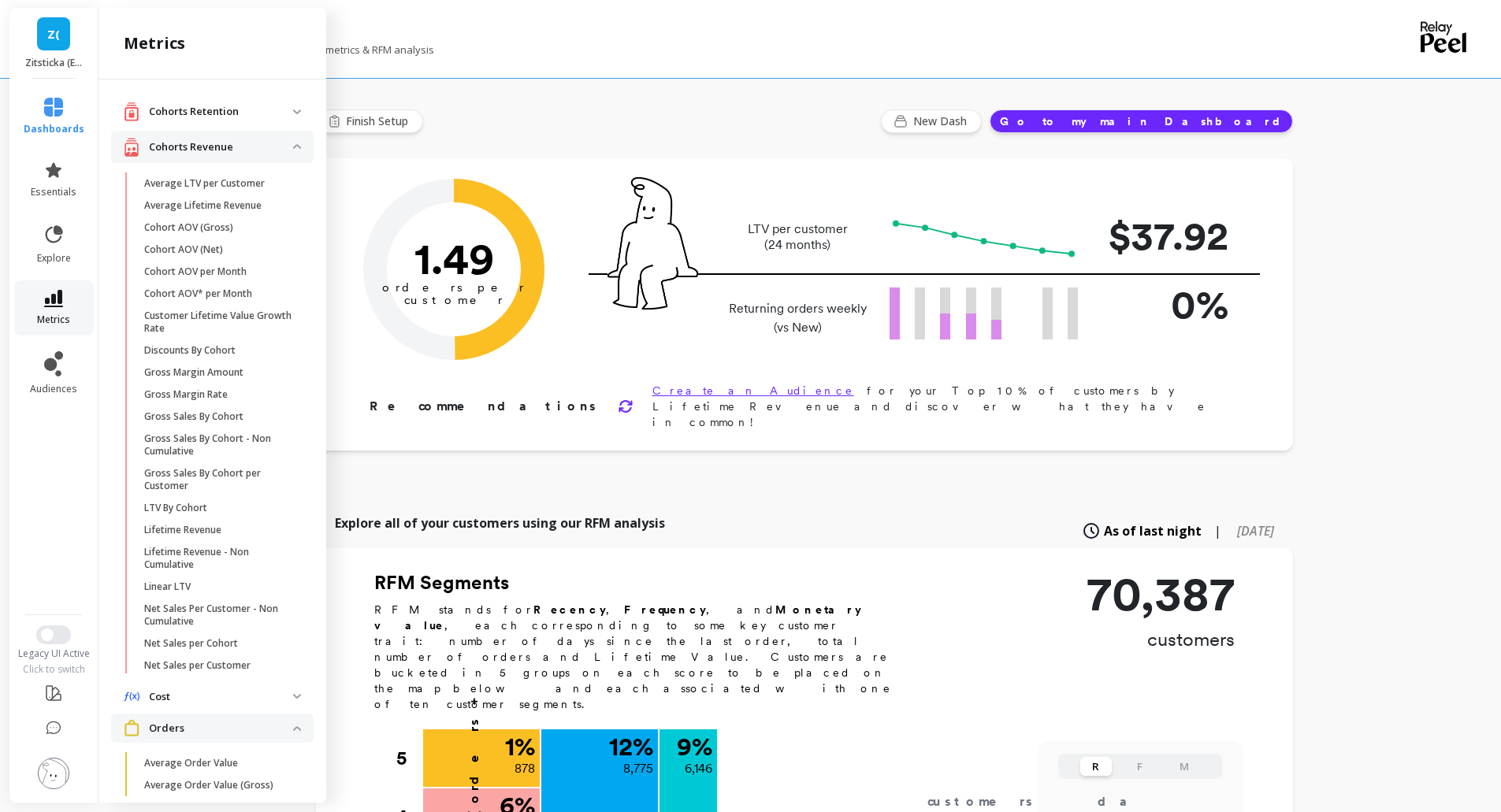
scroll to position [626, 0]
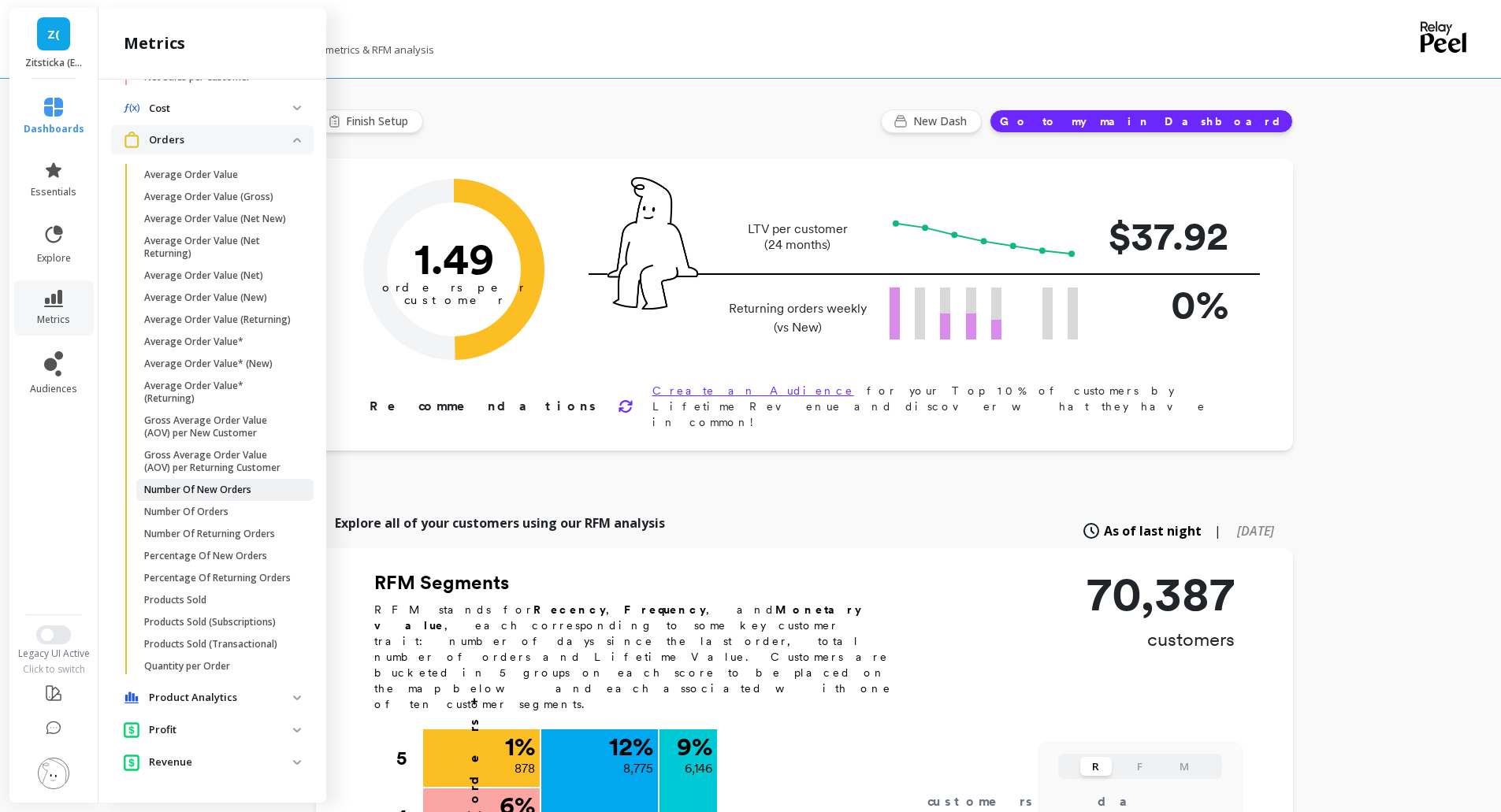
click at [249, 483] on p "Number Of New Orders" at bounding box center [198, 489] width 108 height 13
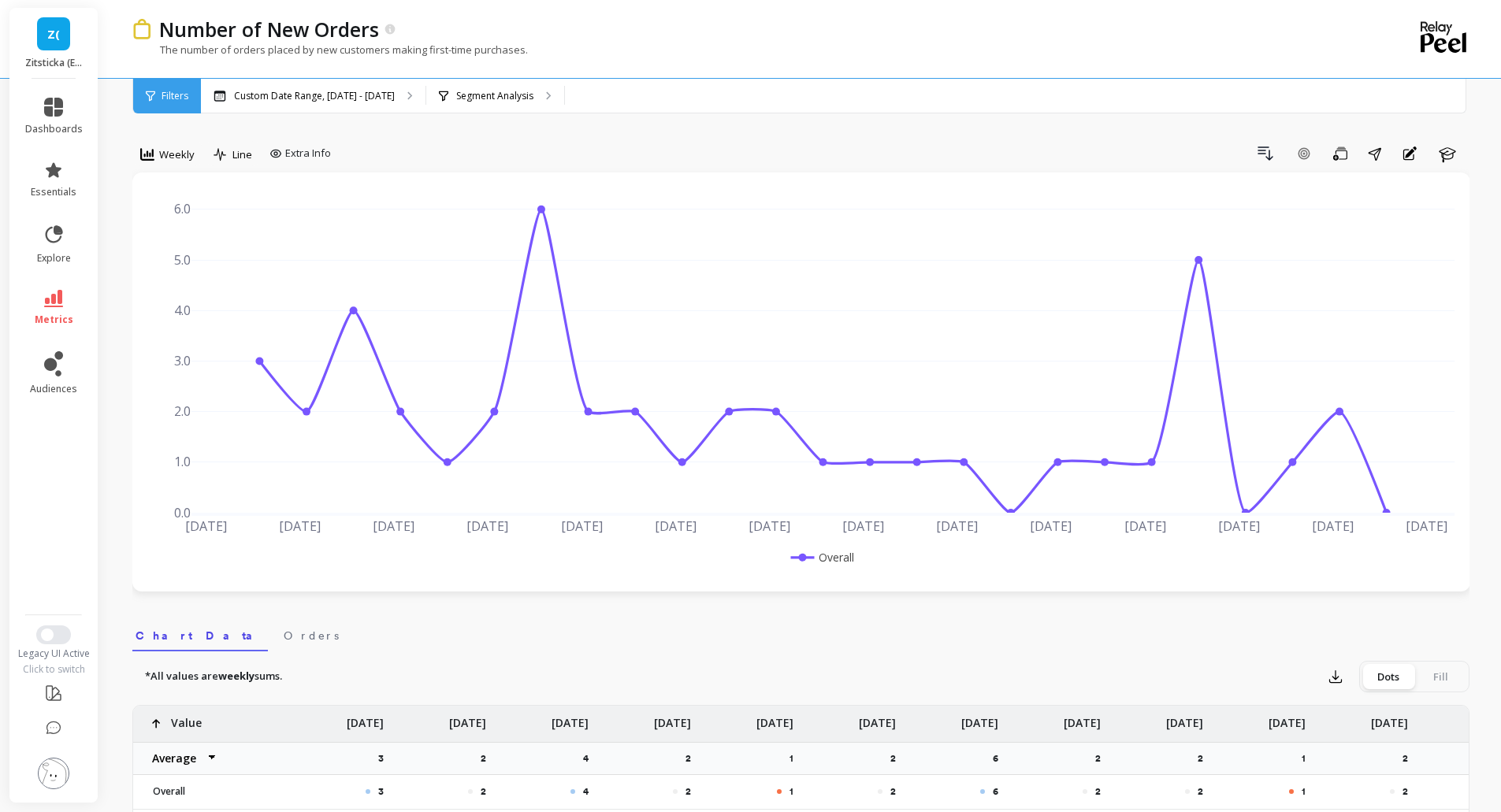
click at [50, 44] on link "Z(" at bounding box center [54, 34] width 33 height 33
